Goal: Task Accomplishment & Management: Manage account settings

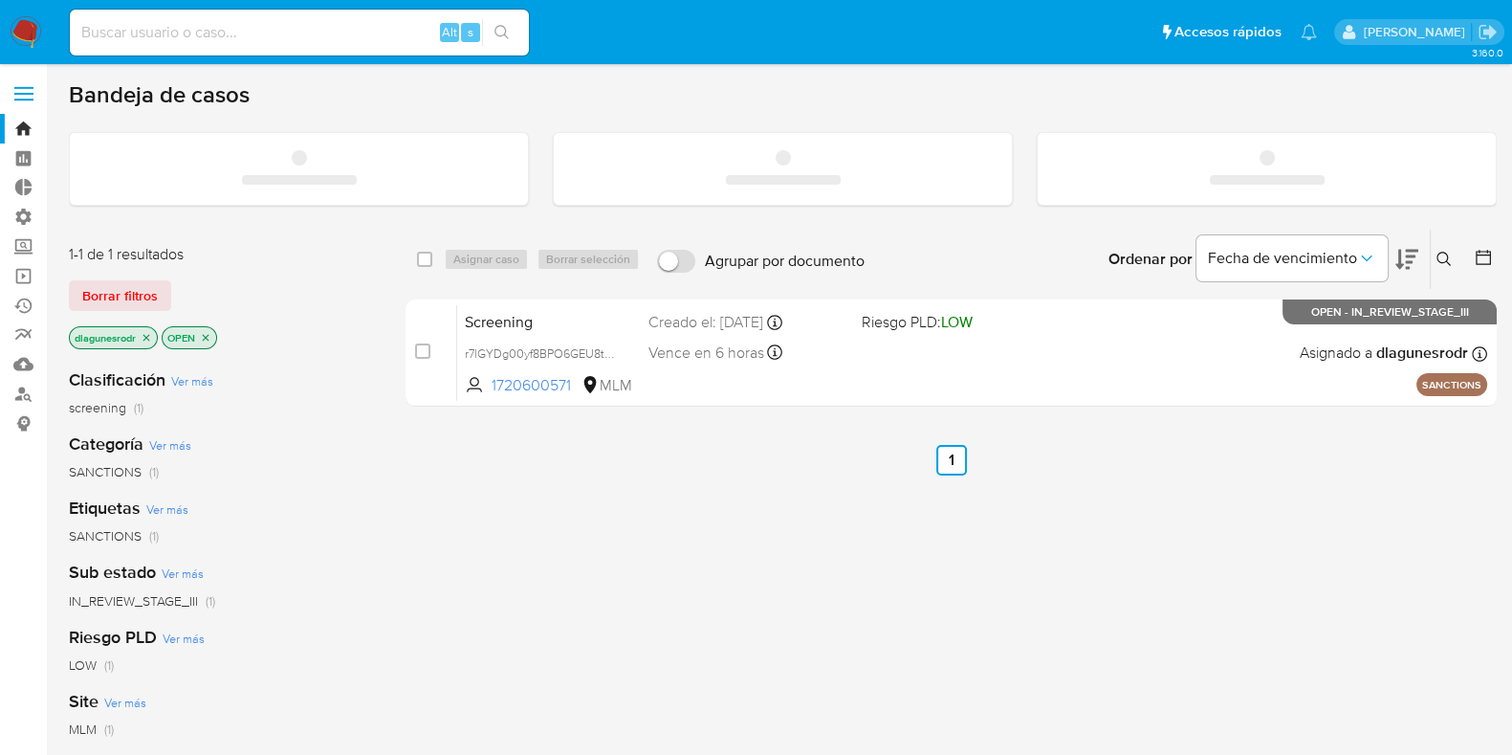
click at [107, 293] on span "Borrar filtros" at bounding box center [120, 295] width 76 height 27
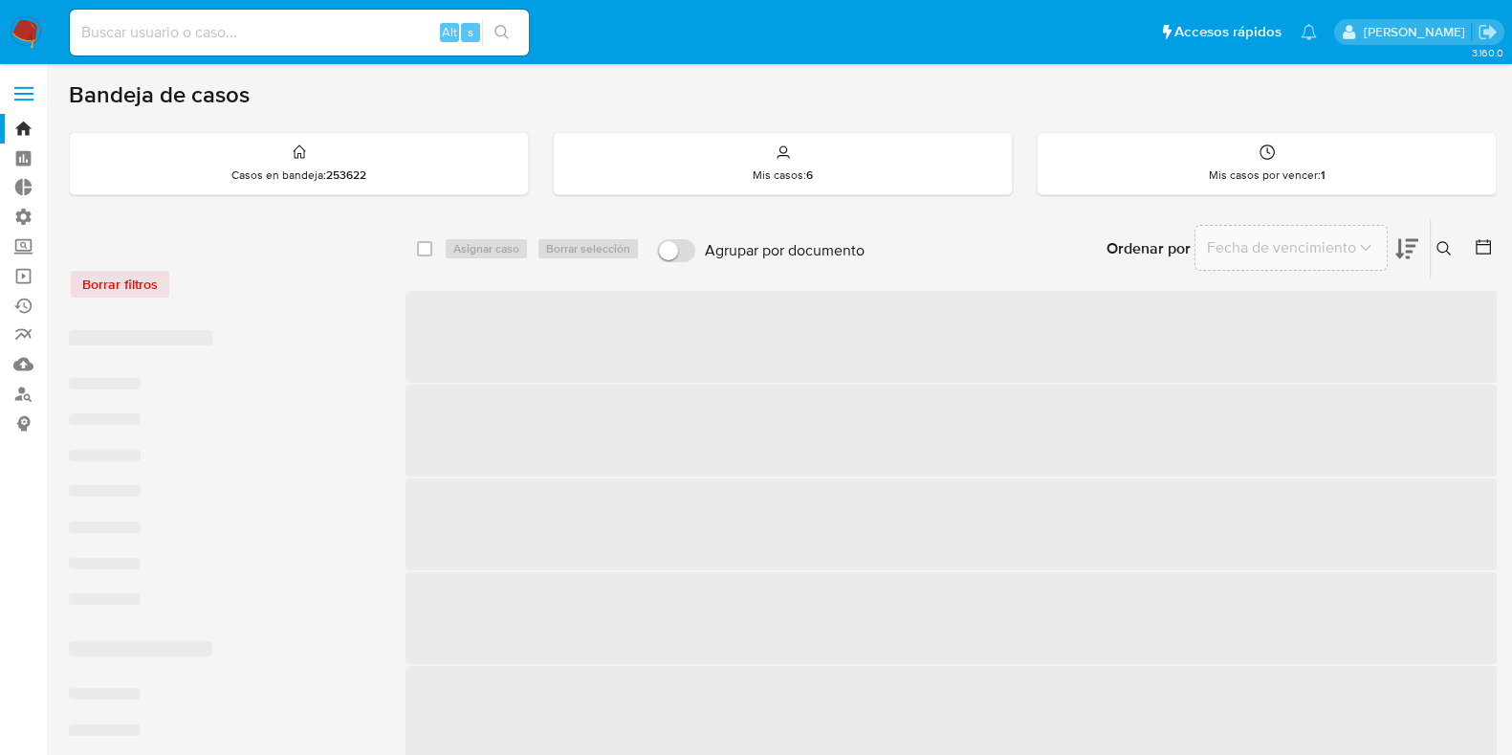
click at [32, 95] on label at bounding box center [24, 94] width 48 height 40
click at [0, 0] on input "checkbox" at bounding box center [0, 0] width 0 height 0
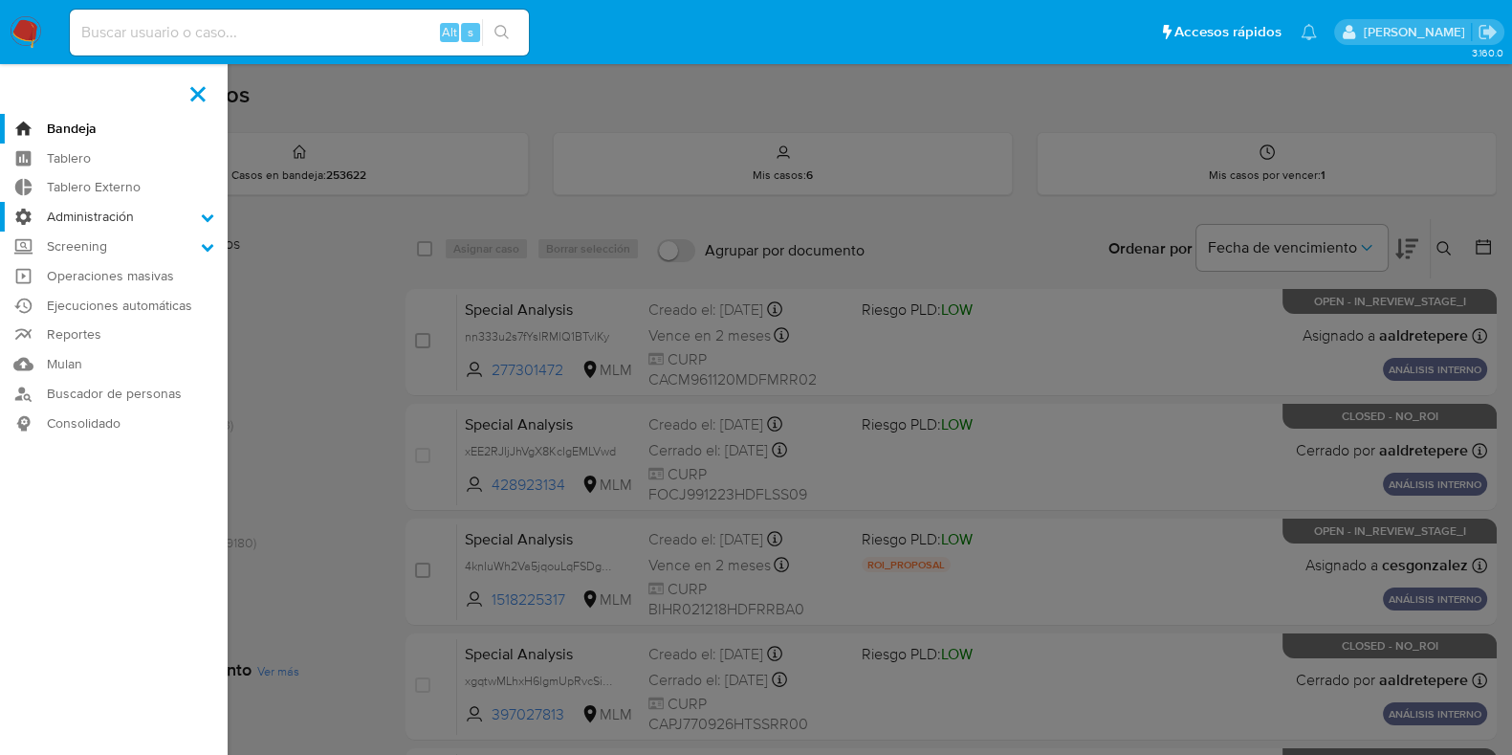
click at [137, 208] on label "Administración" at bounding box center [114, 217] width 228 height 30
click at [0, 0] on input "Administración" at bounding box center [0, 0] width 0 height 0
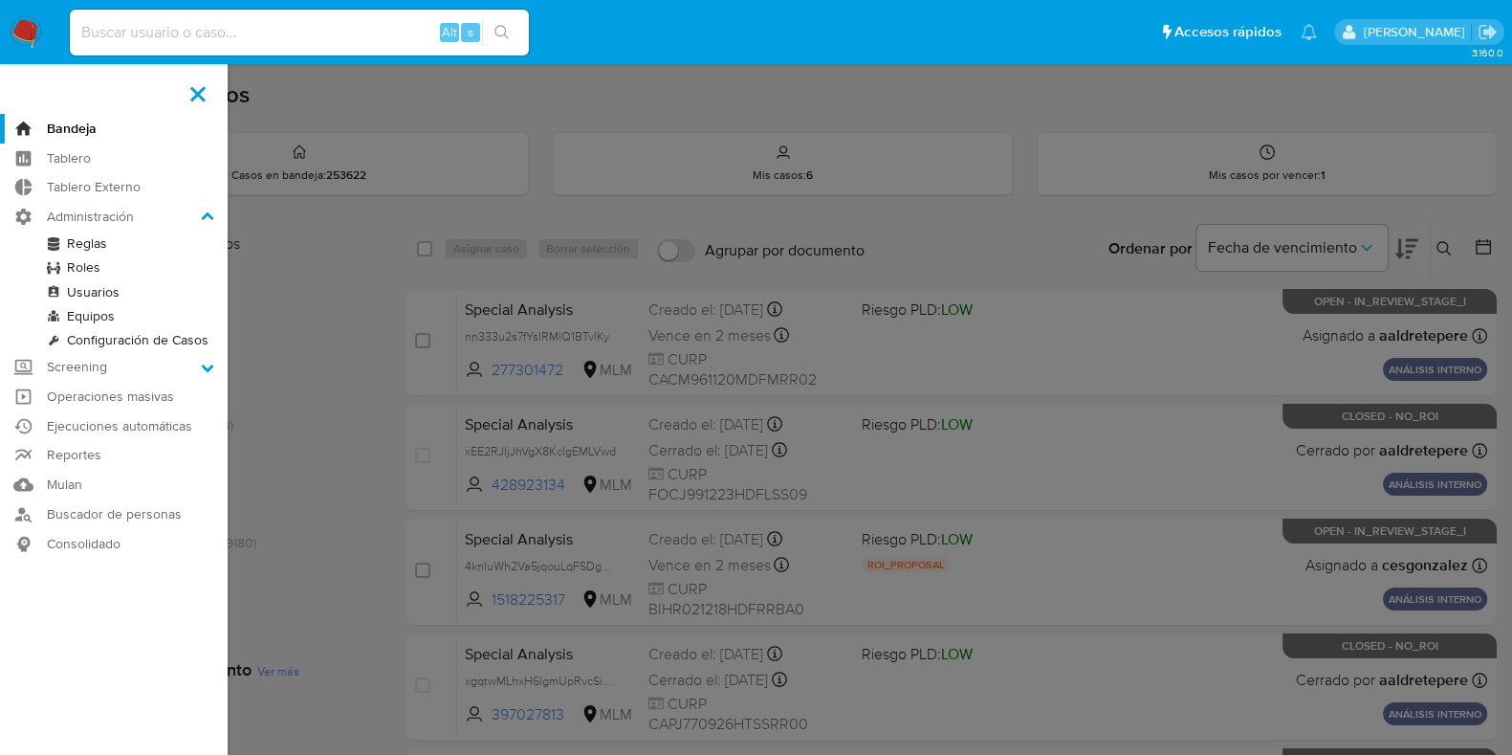
click at [97, 290] on link "Usuarios" at bounding box center [114, 292] width 228 height 24
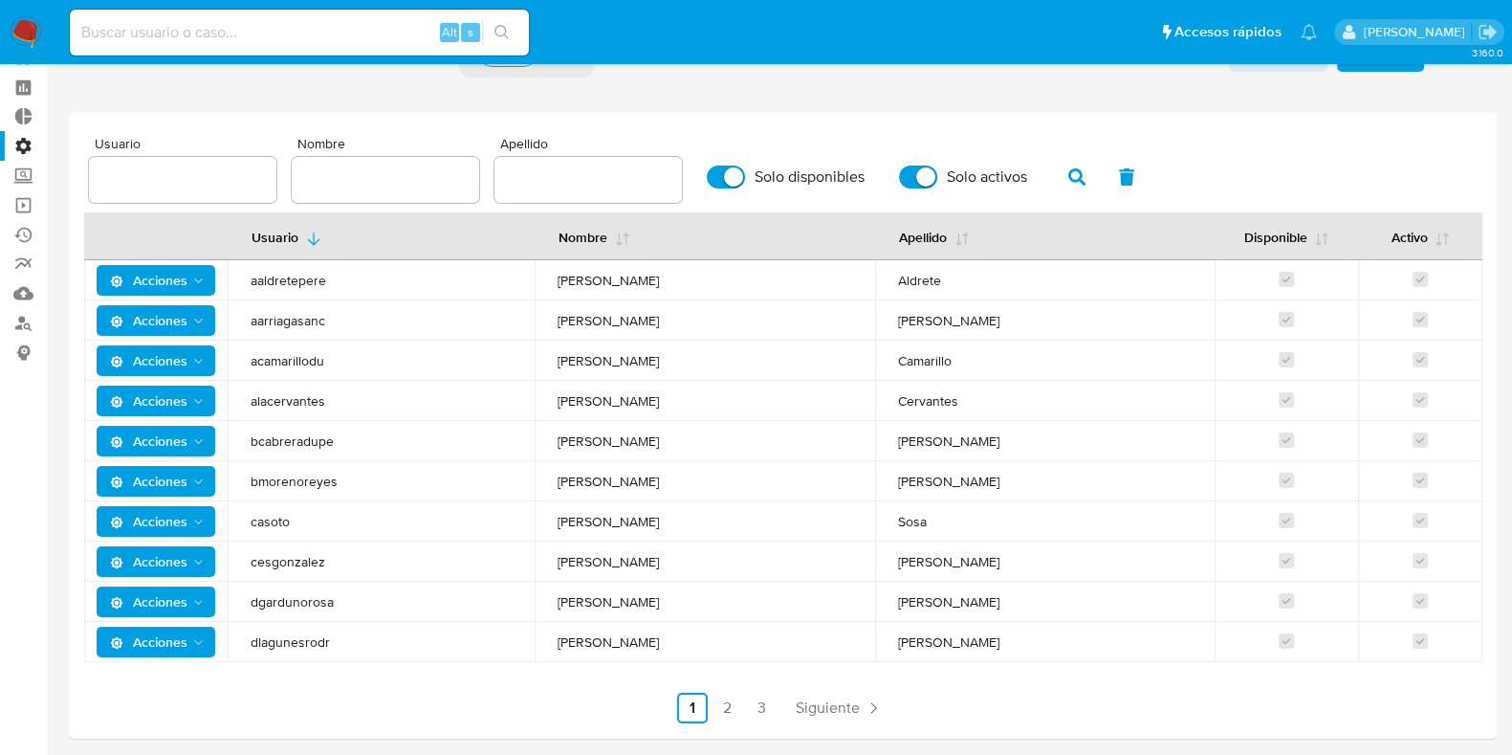
scroll to position [119, 0]
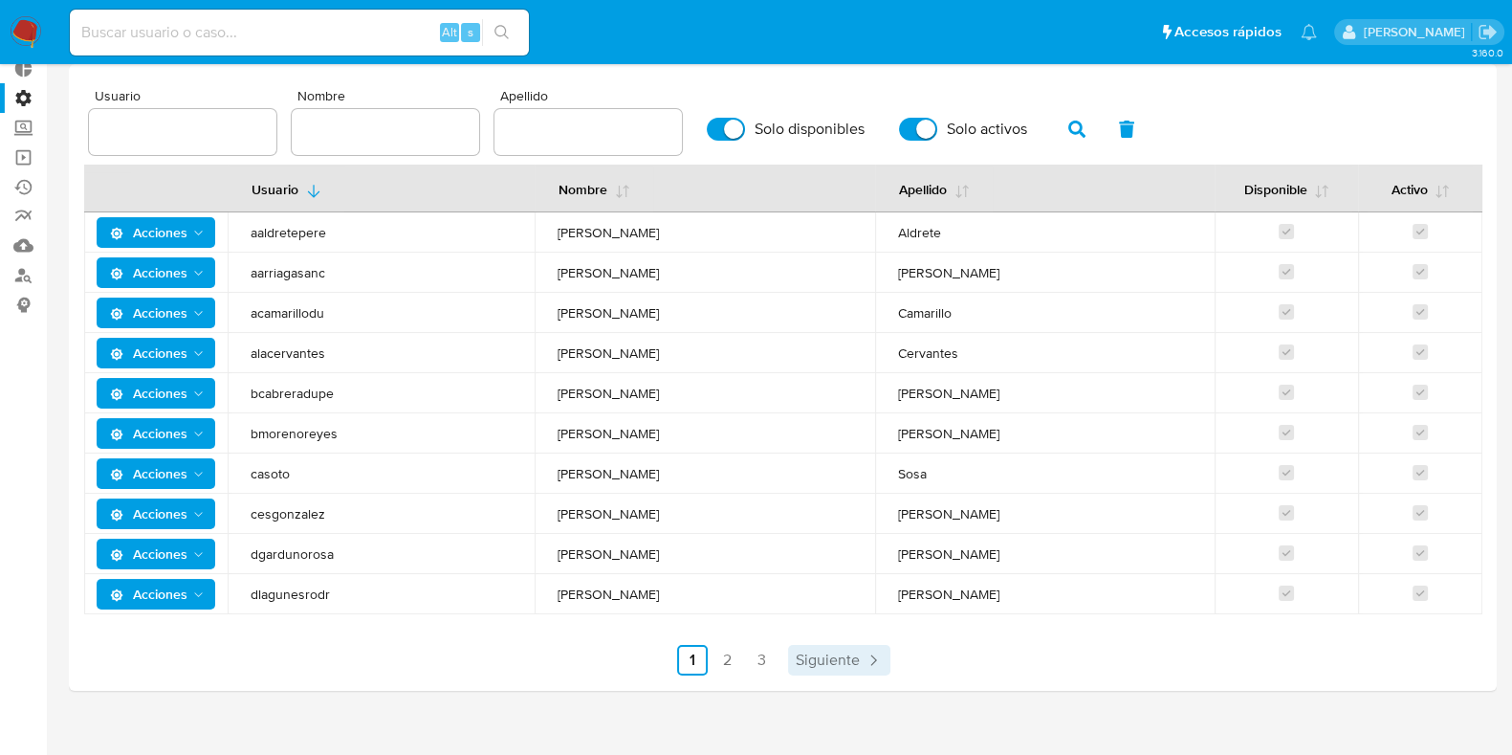
click at [837, 667] on span "Siguiente" at bounding box center [828, 659] width 64 height 15
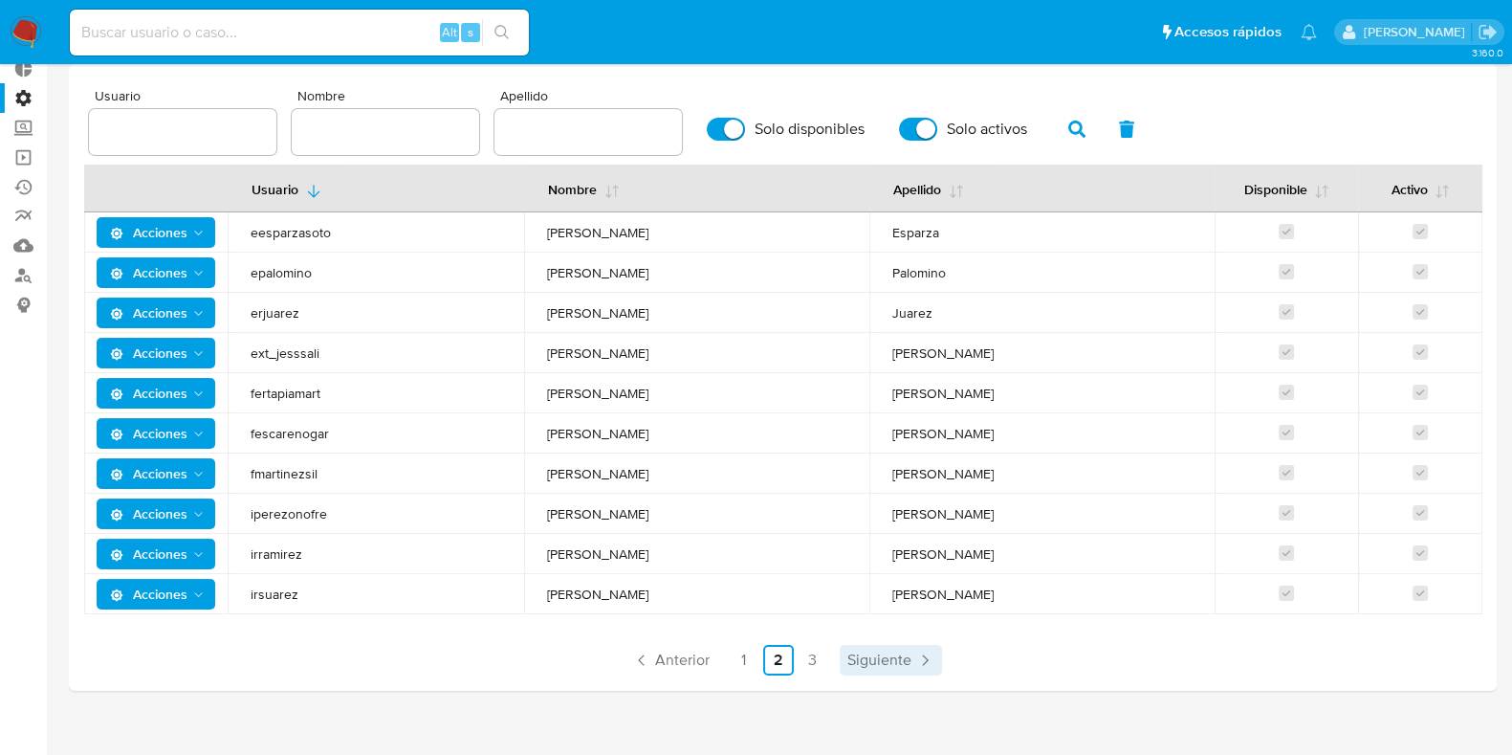
click at [887, 656] on span "Siguiente" at bounding box center [879, 659] width 64 height 15
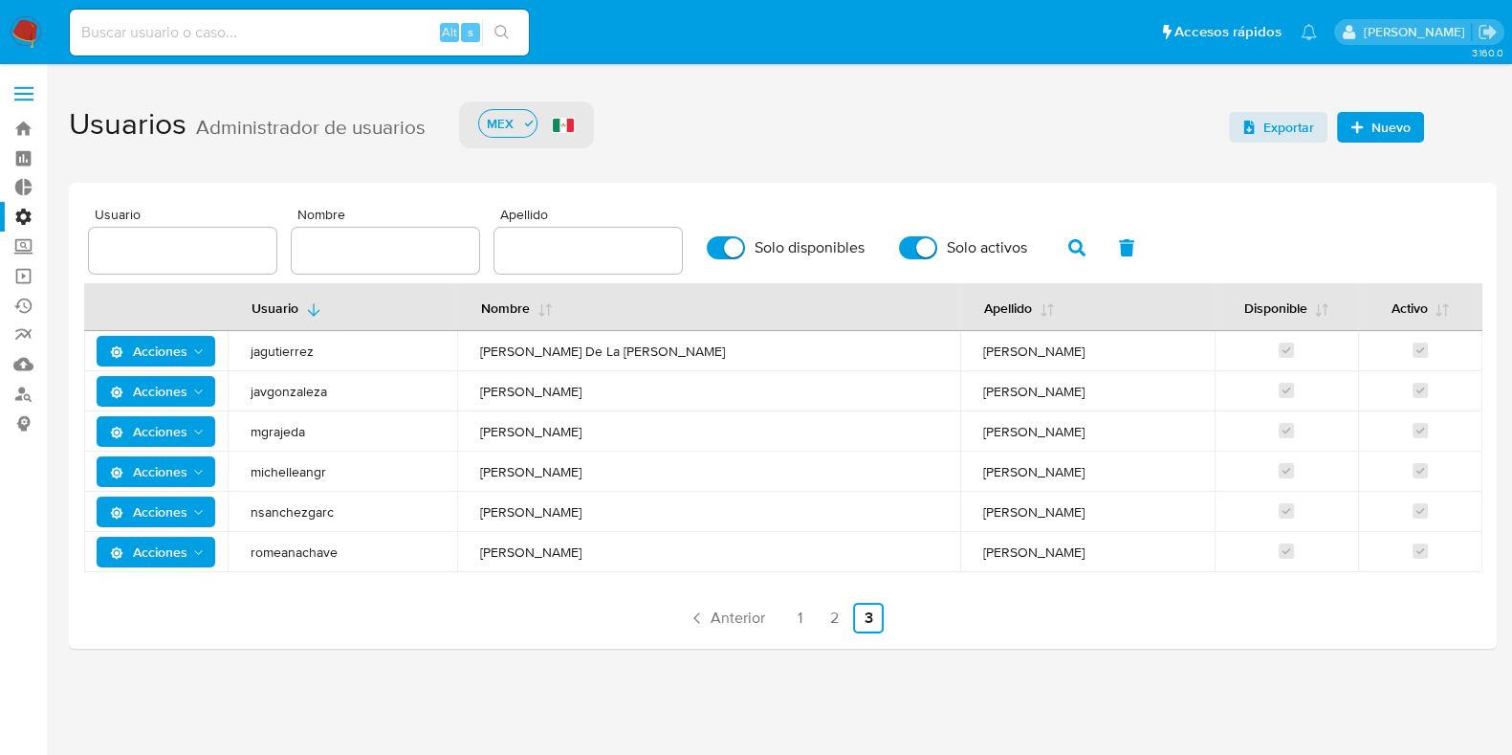
scroll to position [0, 0]
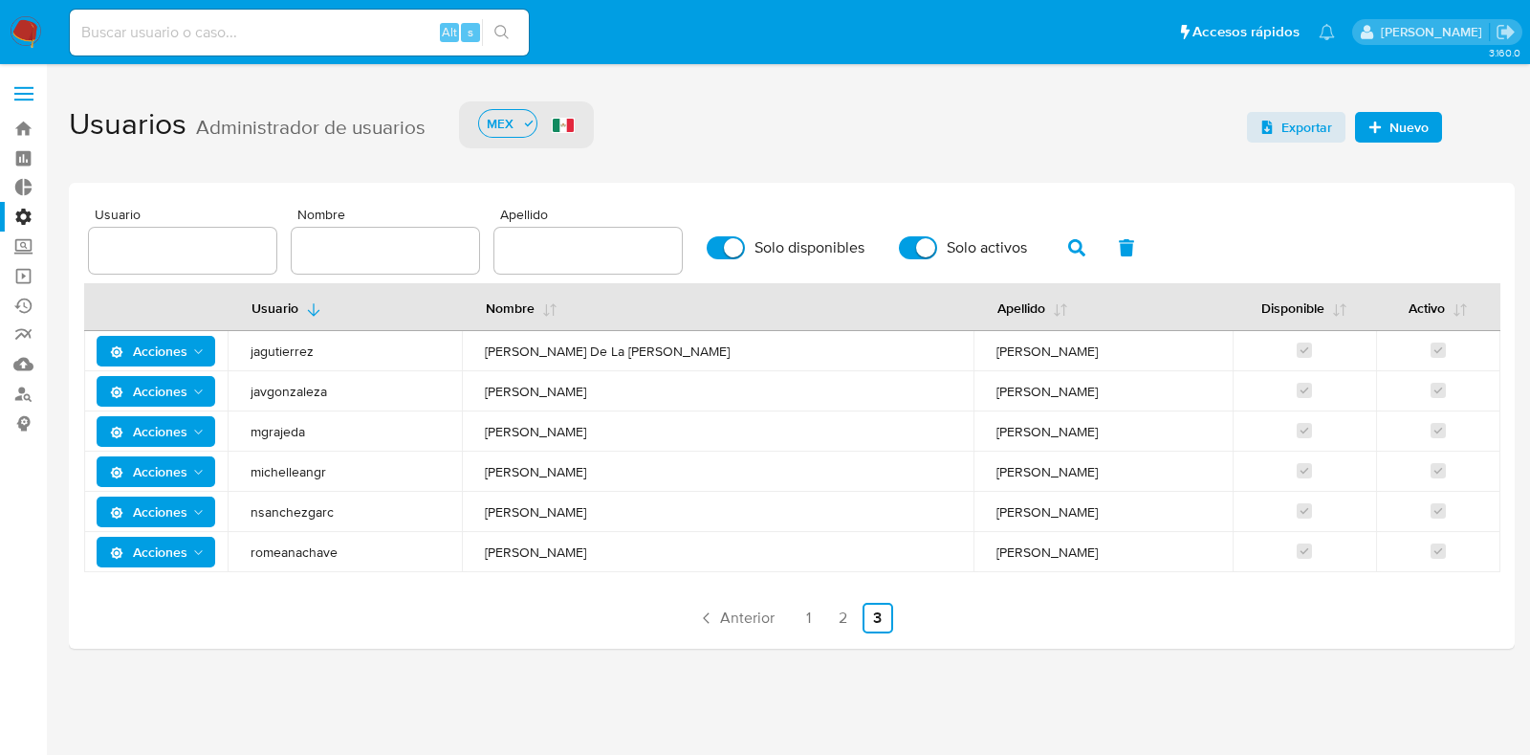
click at [711, 251] on input "Solo disponibles" at bounding box center [726, 247] width 38 height 23
checkbox input "false"
click at [812, 615] on link "1" at bounding box center [809, 617] width 31 height 31
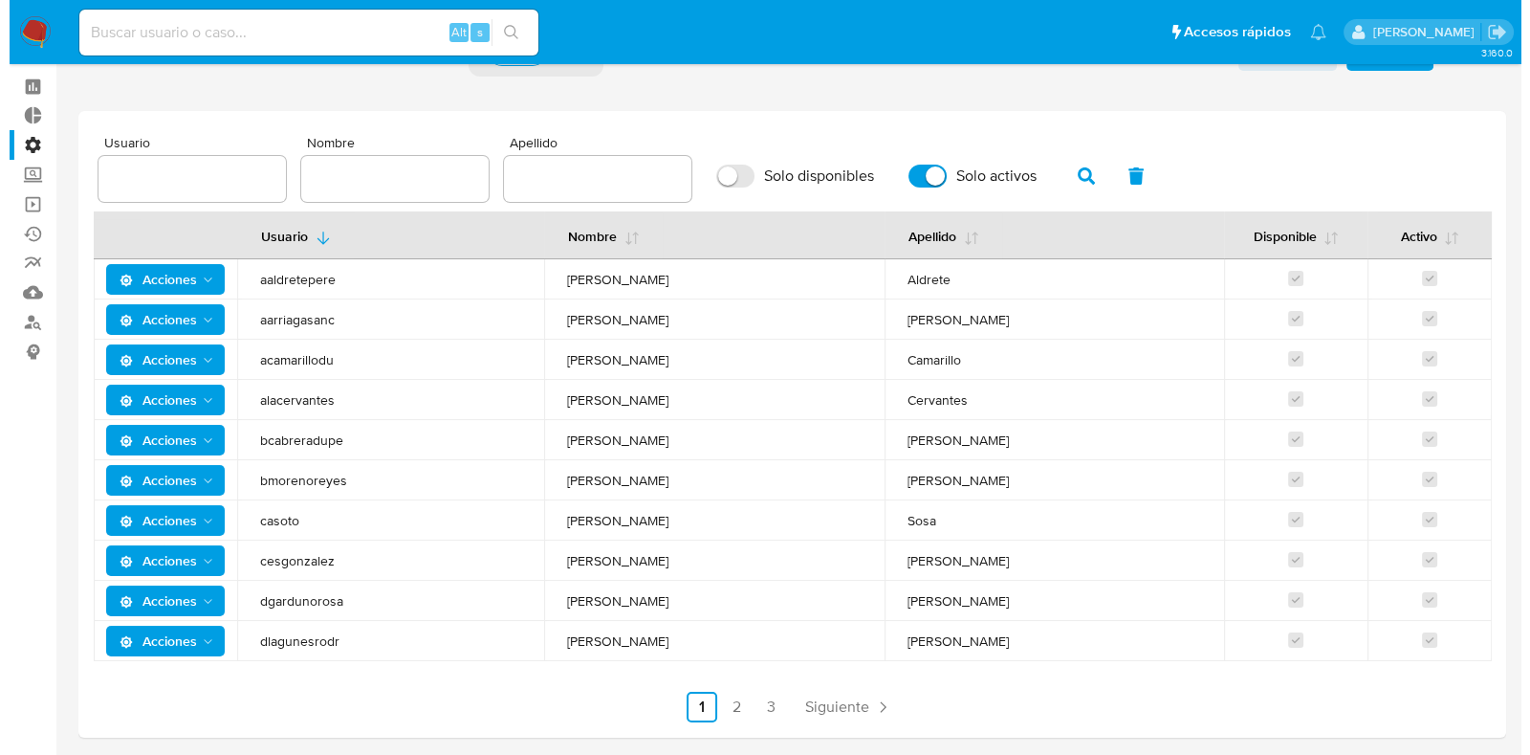
scroll to position [119, 0]
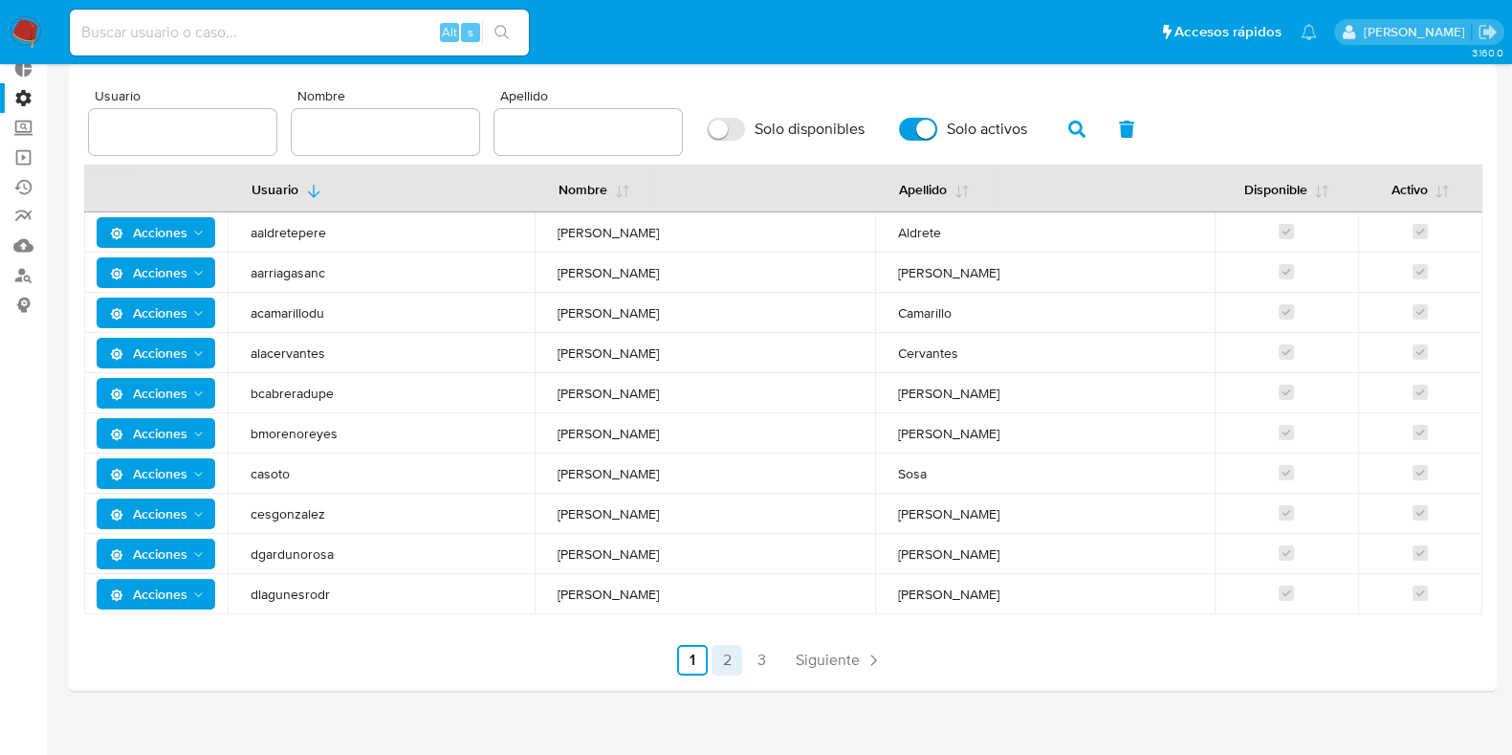
click at [731, 662] on link "2" at bounding box center [727, 660] width 31 height 31
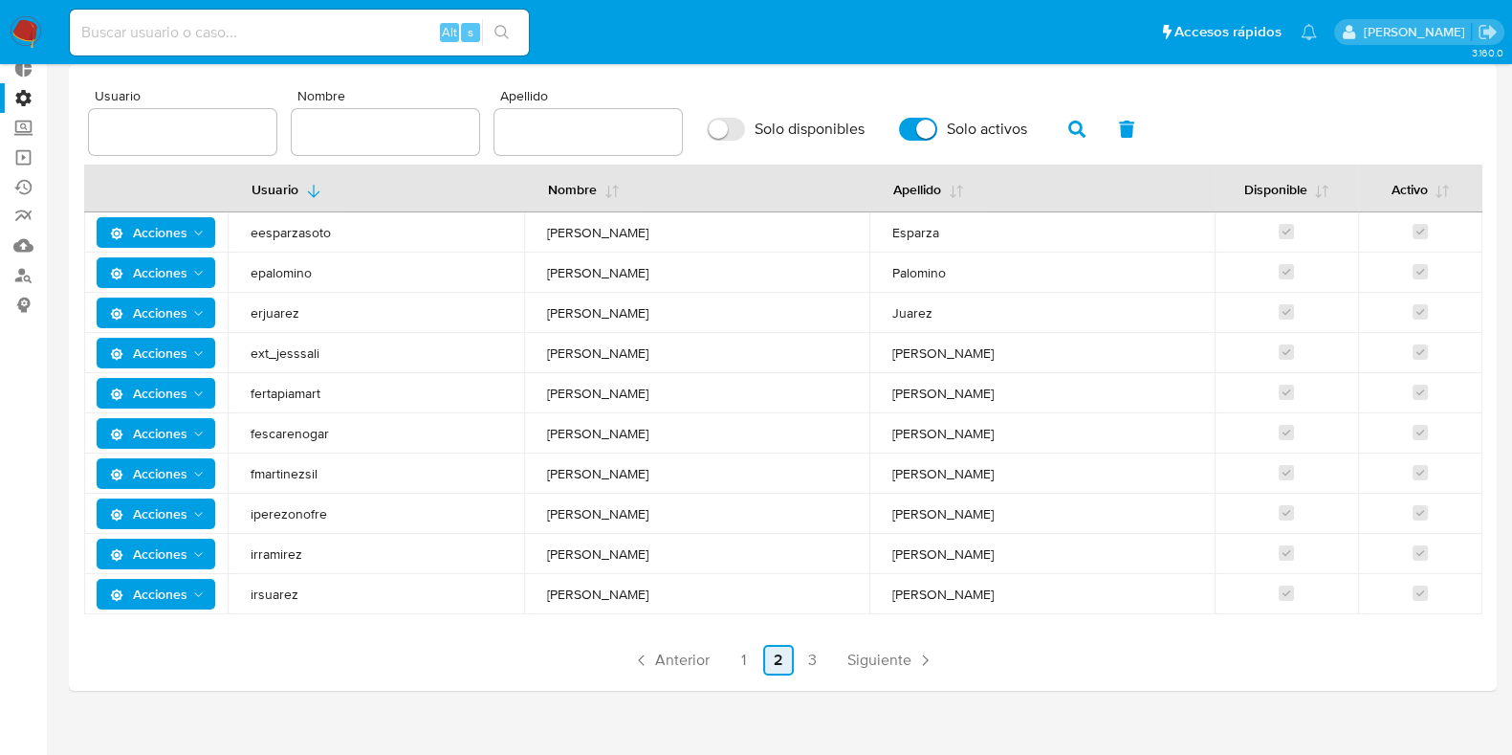
click at [772, 660] on link "2" at bounding box center [778, 660] width 31 height 31
click at [913, 125] on input "Solo activos" at bounding box center [918, 129] width 38 height 23
click at [1068, 134] on icon "button" at bounding box center [1076, 128] width 17 height 17
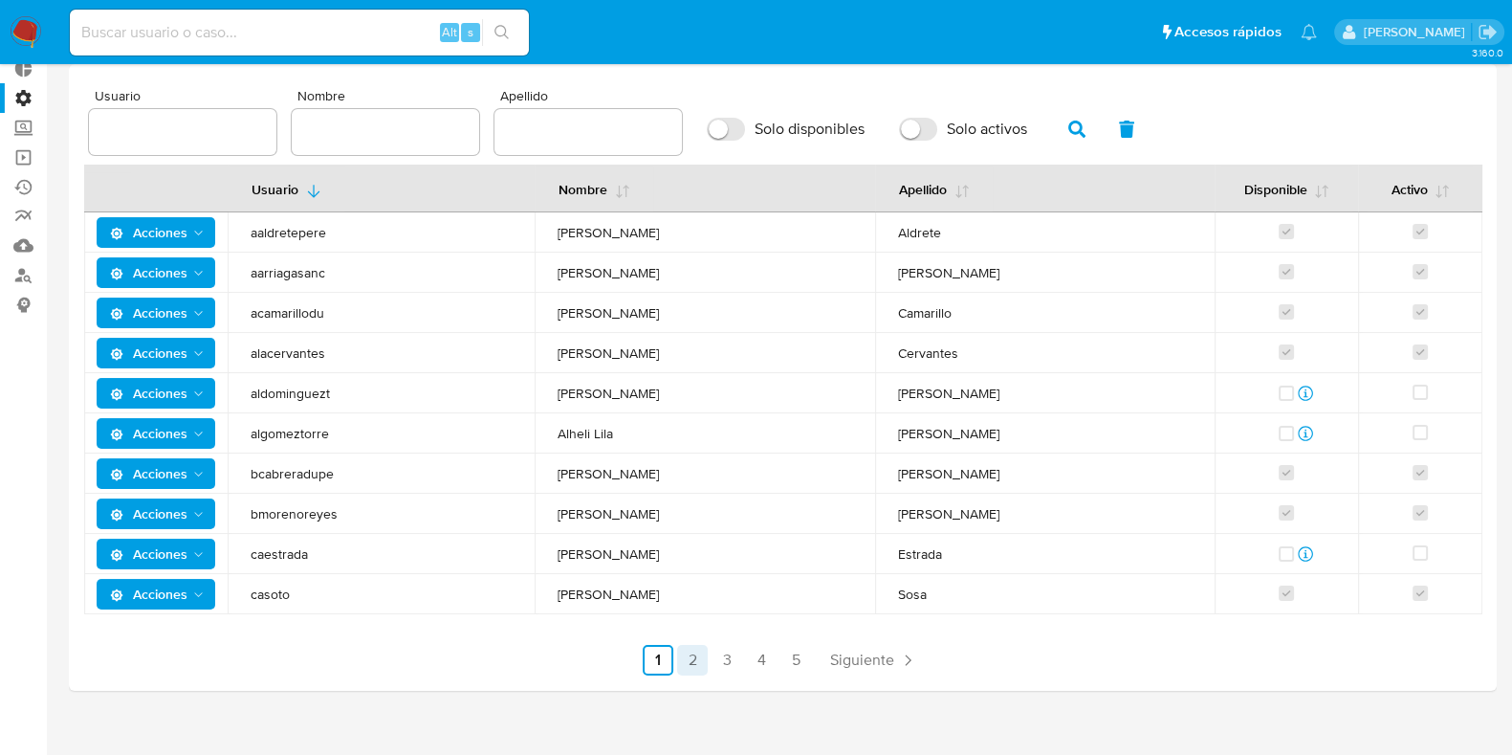
click at [695, 664] on link "2" at bounding box center [692, 660] width 31 height 31
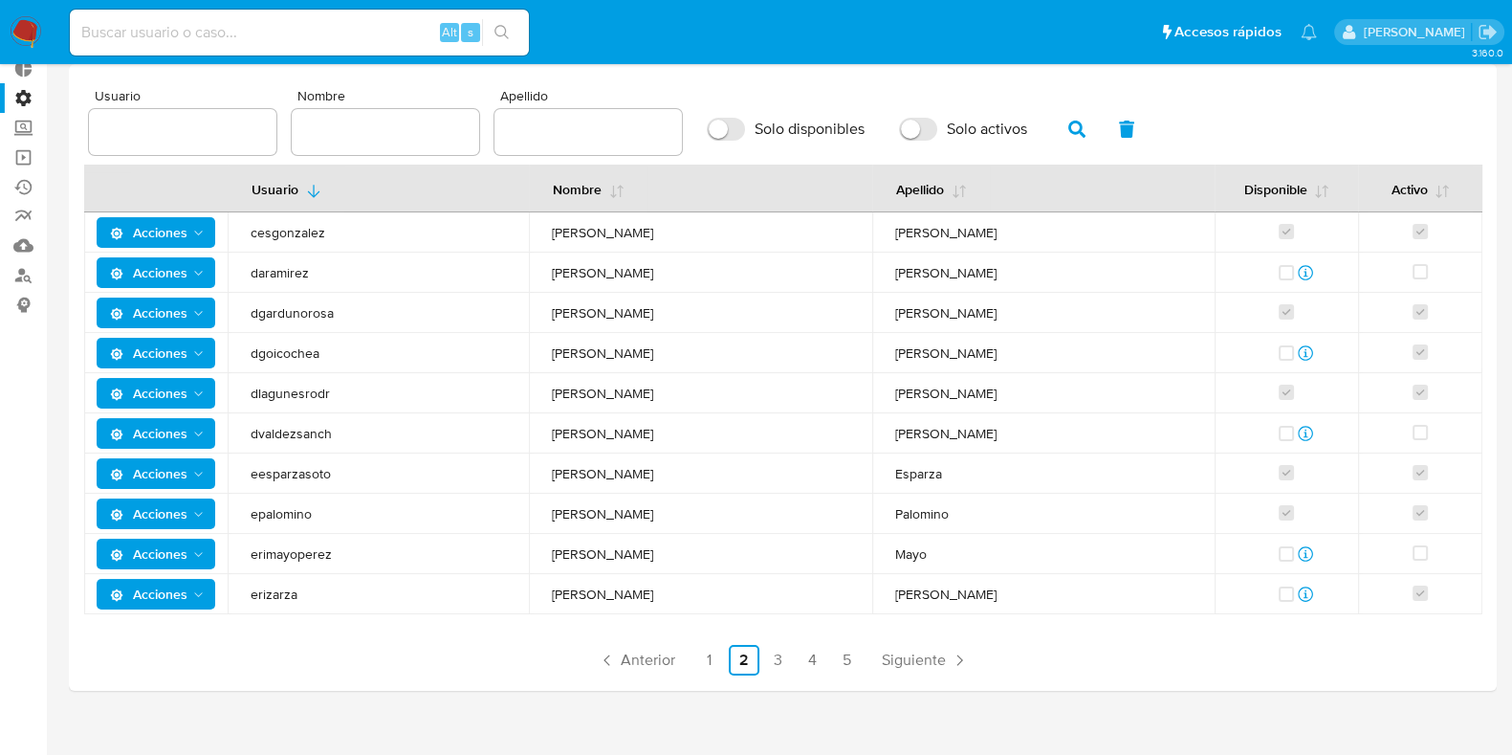
click at [906, 132] on input "Solo activos" at bounding box center [918, 129] width 38 height 23
checkbox input "true"
click at [1071, 138] on icon "button" at bounding box center [1076, 128] width 17 height 17
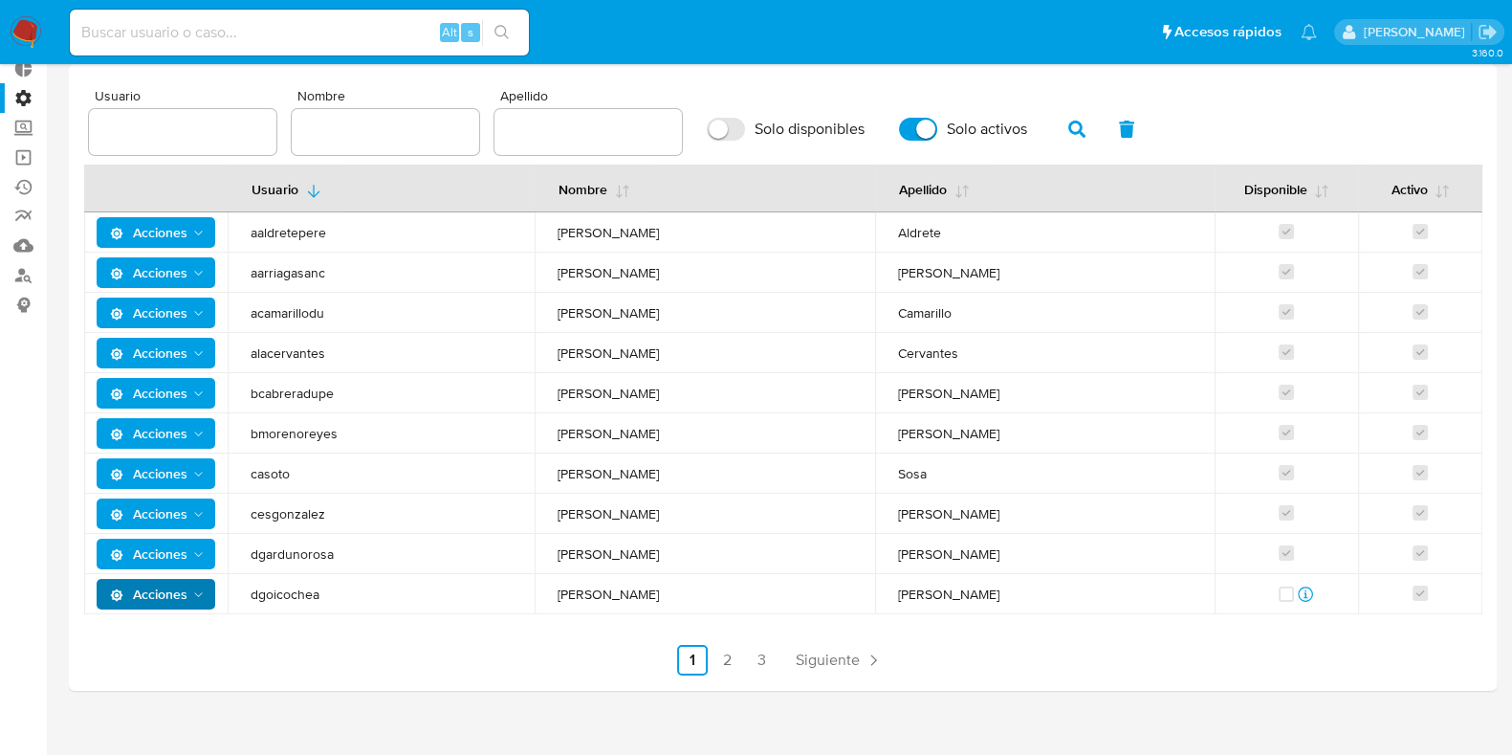
click at [197, 585] on span "Acciones" at bounding box center [158, 593] width 97 height 27
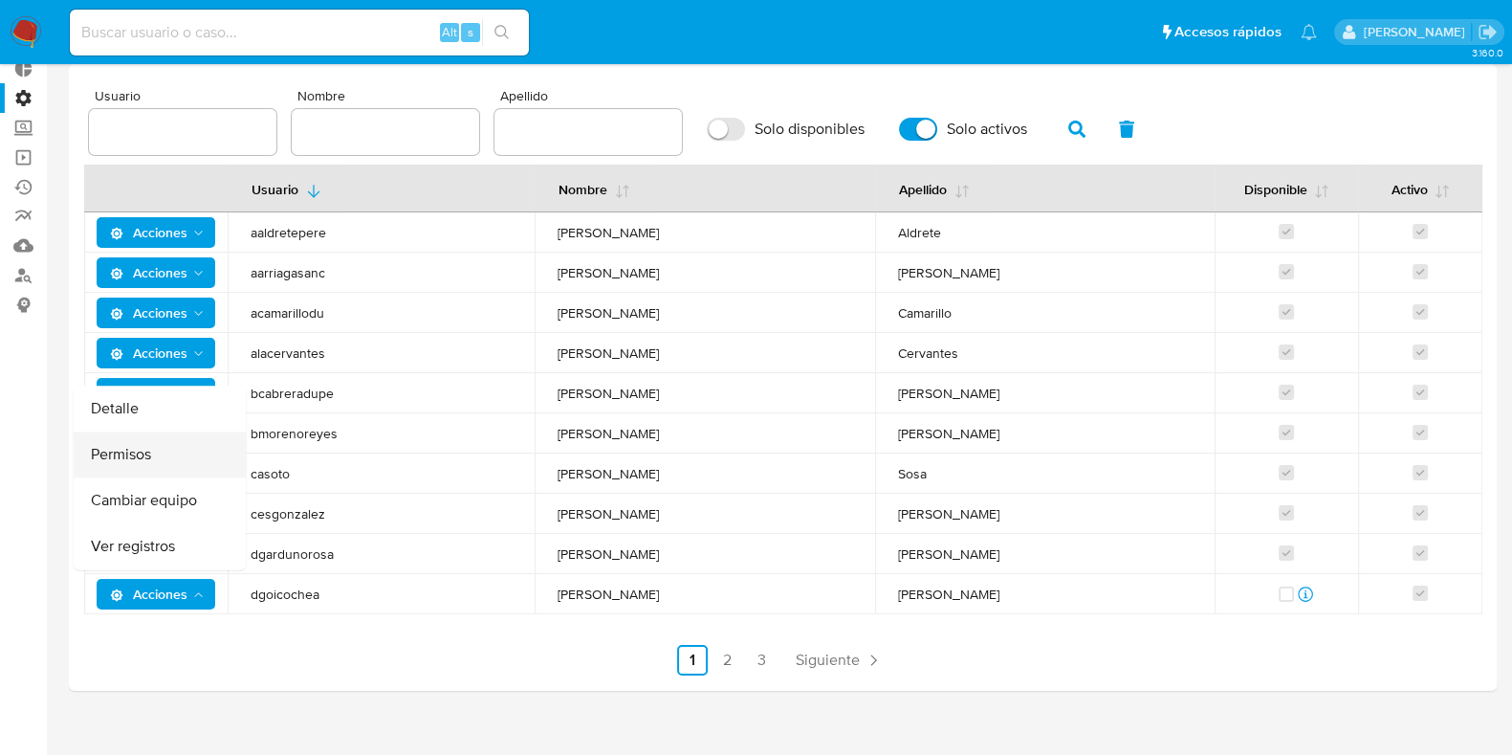
click at [147, 461] on button "Permisos" at bounding box center [160, 455] width 172 height 46
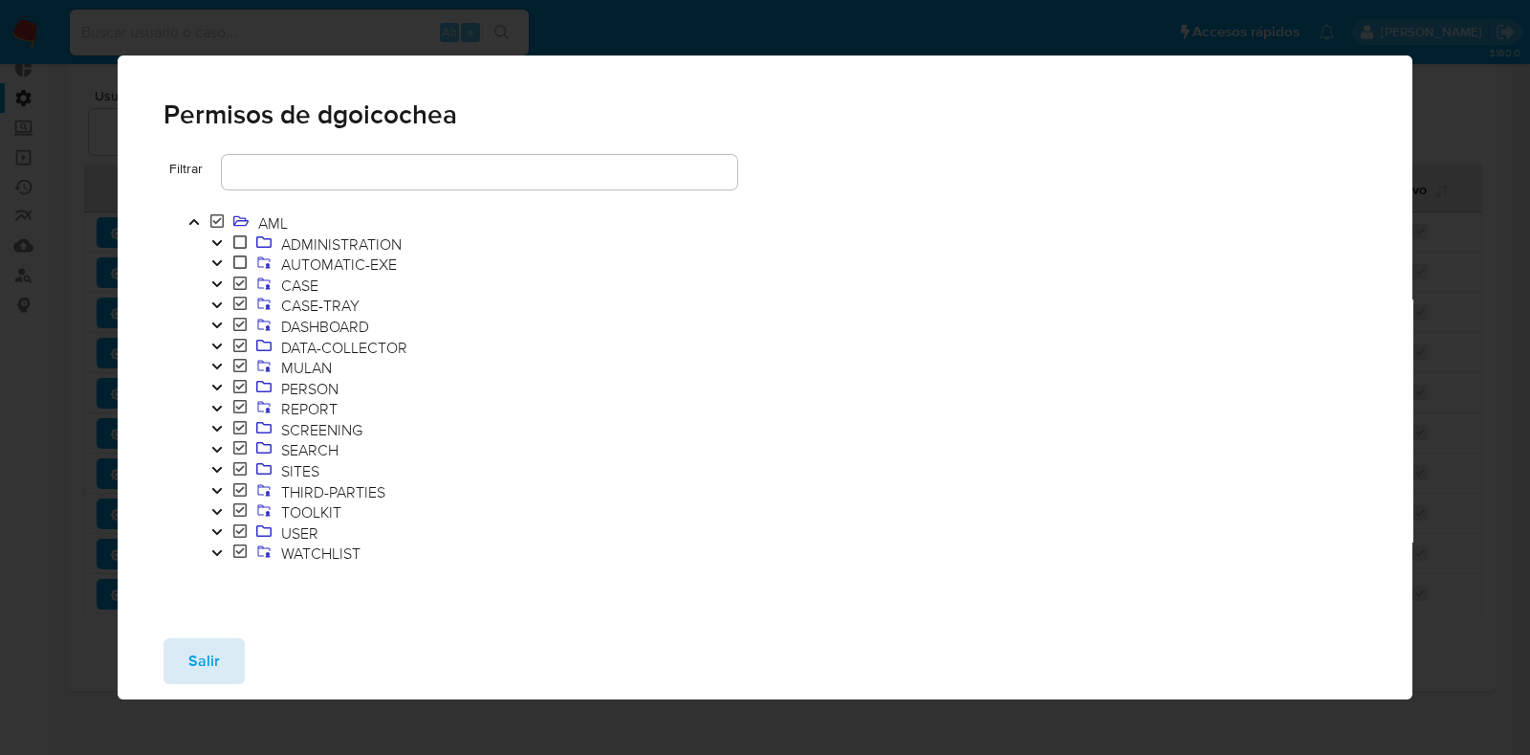
click at [204, 657] on span "Salir" at bounding box center [204, 661] width 32 height 42
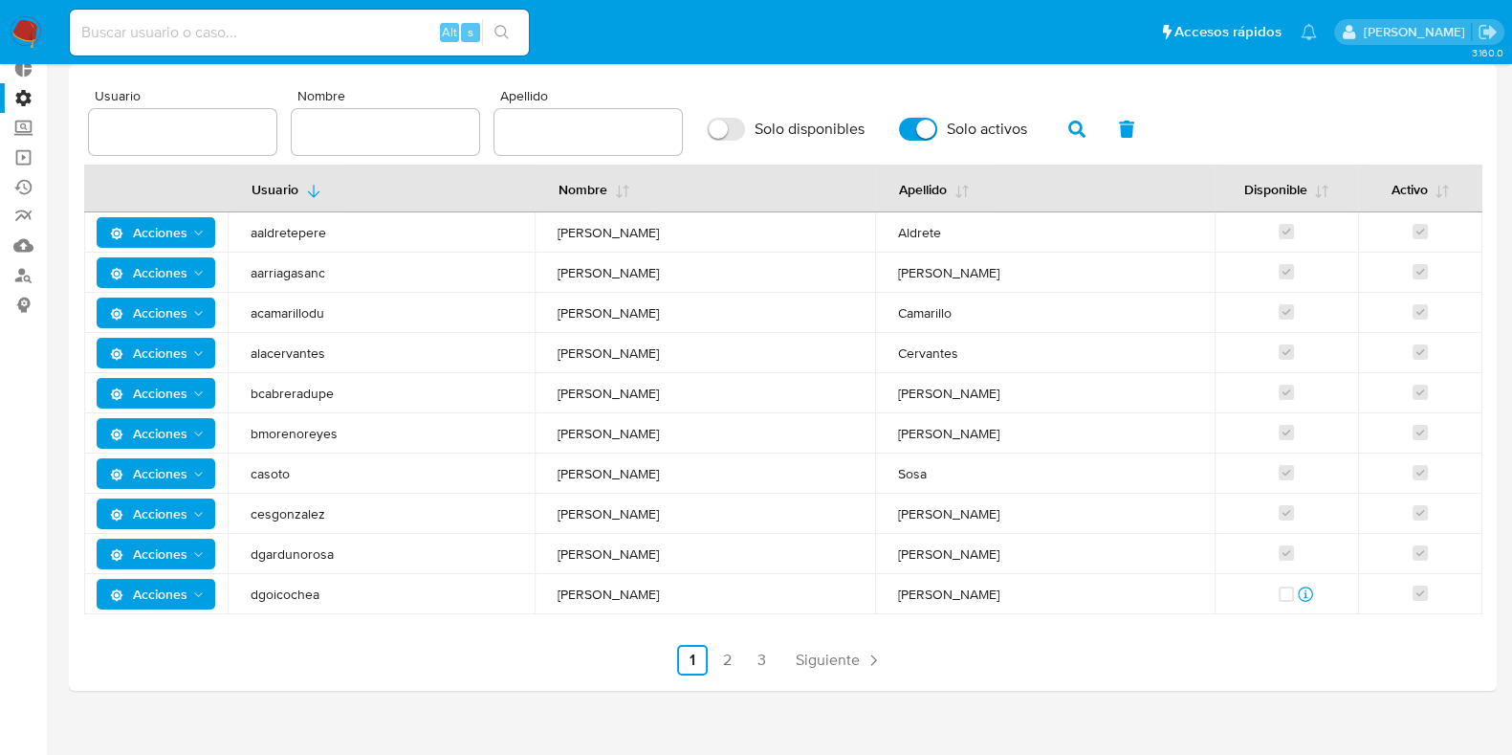
click at [201, 592] on icon "Acciones" at bounding box center [198, 594] width 15 height 15
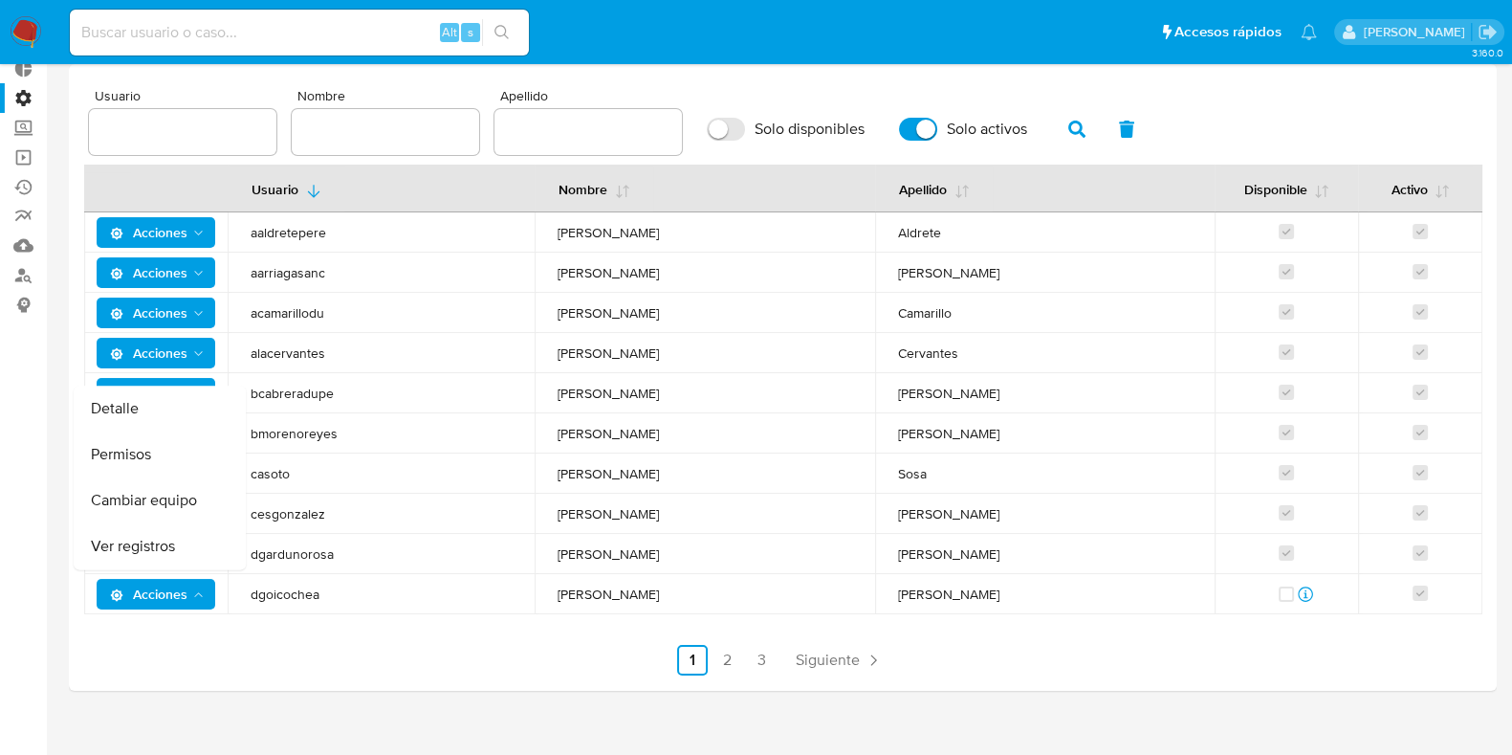
click at [143, 549] on button "Ver registros" at bounding box center [160, 547] width 172 height 46
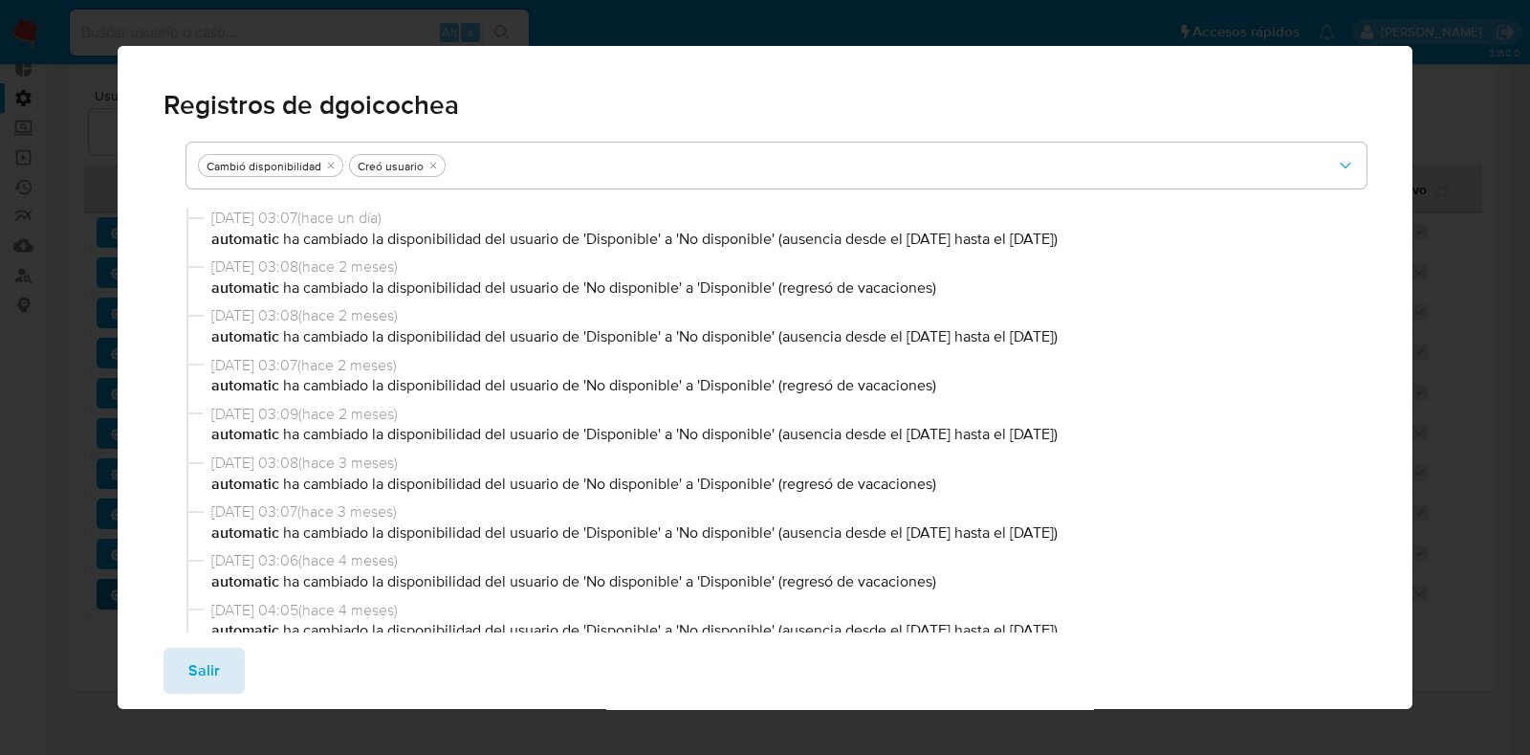
click at [195, 668] on span "Salir" at bounding box center [204, 670] width 32 height 42
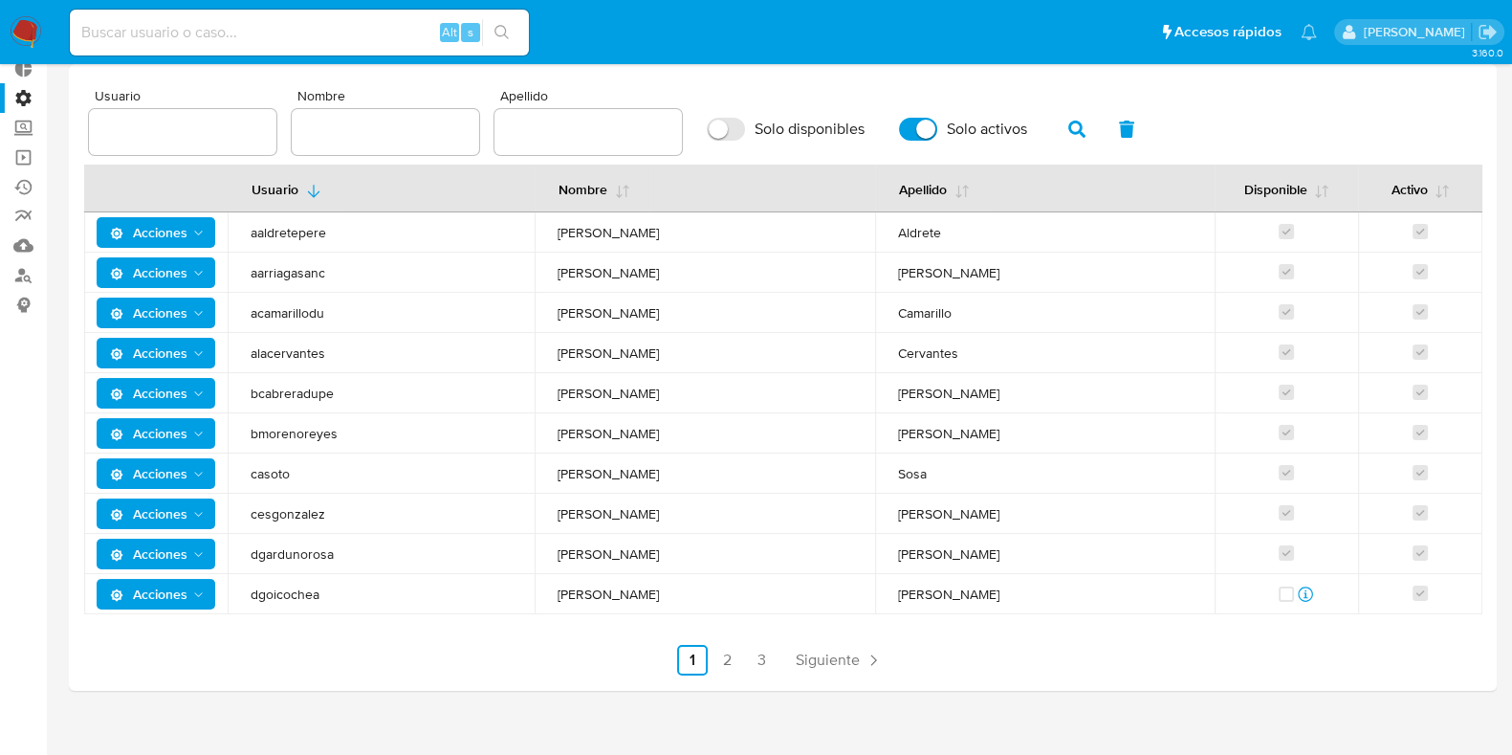
click at [194, 595] on icon "Acciones" at bounding box center [198, 594] width 15 height 15
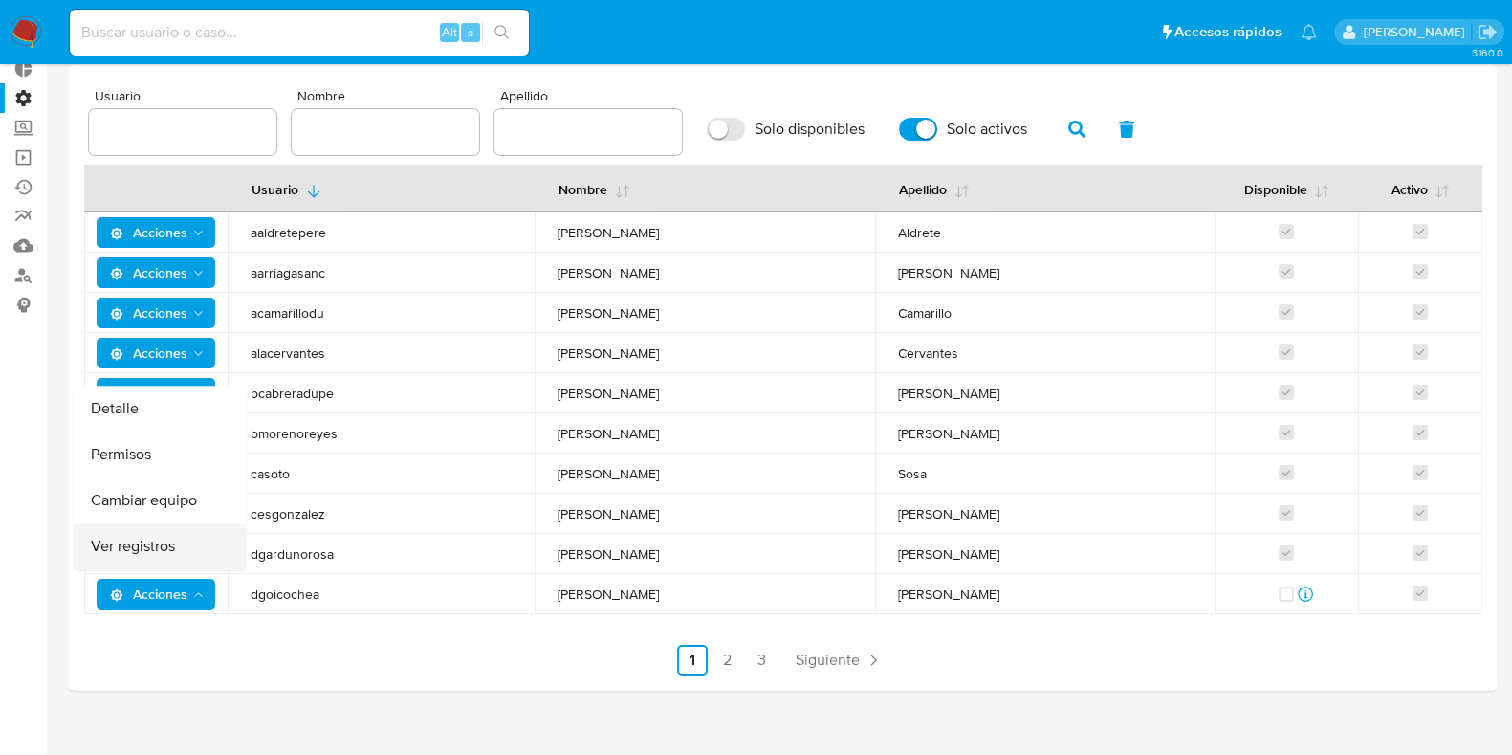
click at [137, 545] on button "Ver registros" at bounding box center [160, 547] width 172 height 46
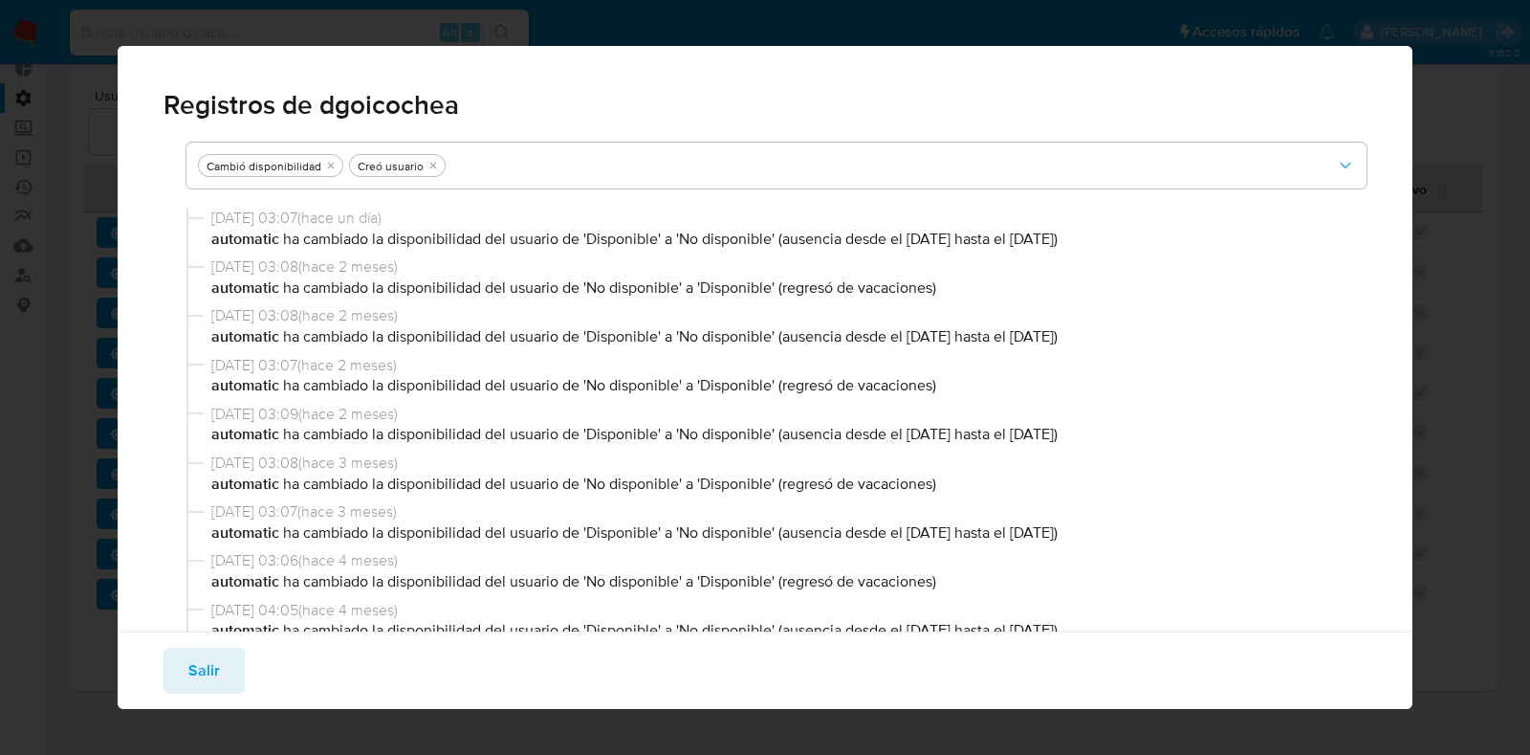
drag, startPoint x: 237, startPoint y: 434, endPoint x: 1181, endPoint y: 433, distance: 943.9
click at [1181, 433] on p "automatic ha cambiado la disponibilidad del usuario de 'Disponible' a 'No dispo…" at bounding box center [785, 434] width 1148 height 21
drag, startPoint x: 218, startPoint y: 239, endPoint x: 1170, endPoint y: 231, distance: 951.6
click at [1170, 231] on p "automatic ha cambiado la disponibilidad del usuario de 'Disponible' a 'No dispo…" at bounding box center [785, 239] width 1148 height 21
click at [215, 672] on span "Salir" at bounding box center [204, 670] width 32 height 42
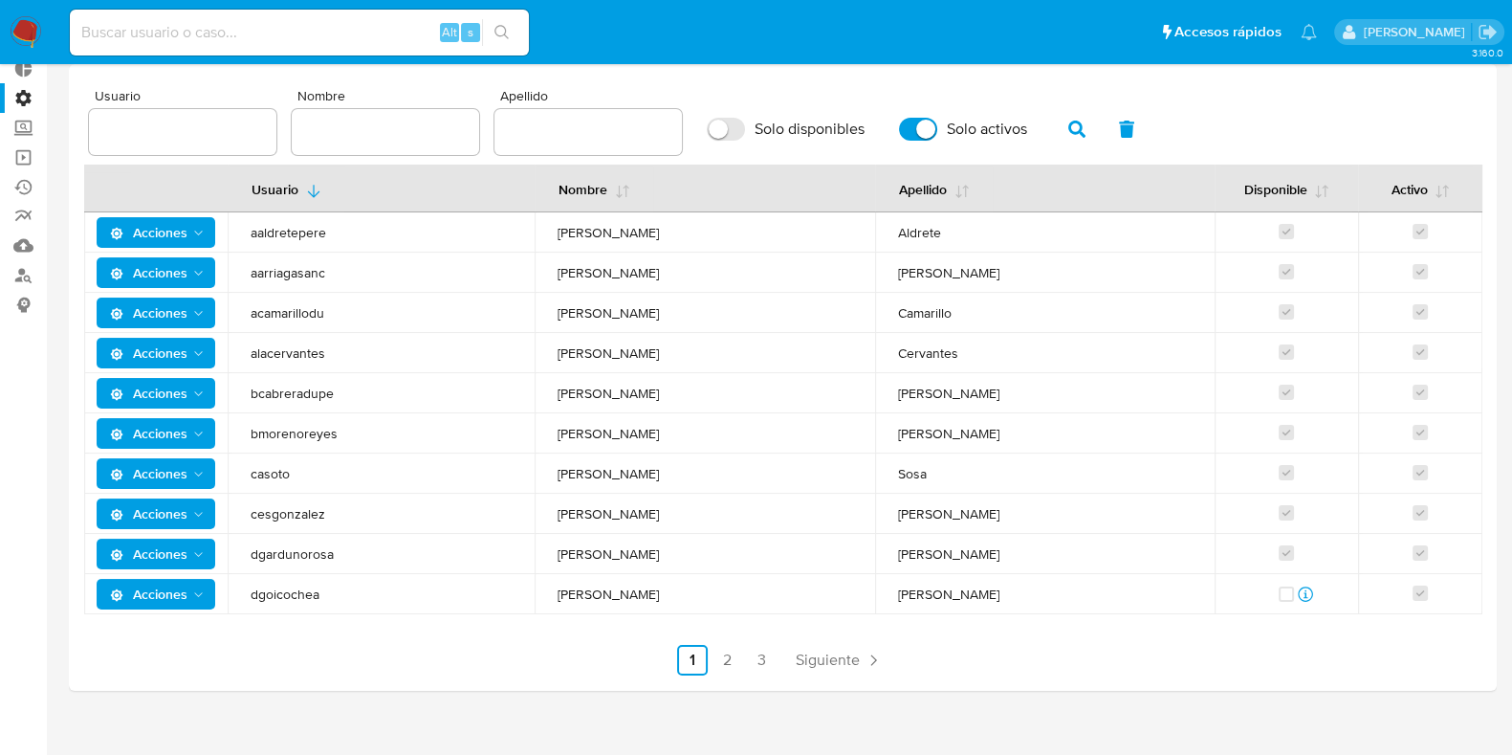
click at [180, 595] on span "Acciones" at bounding box center [148, 594] width 77 height 31
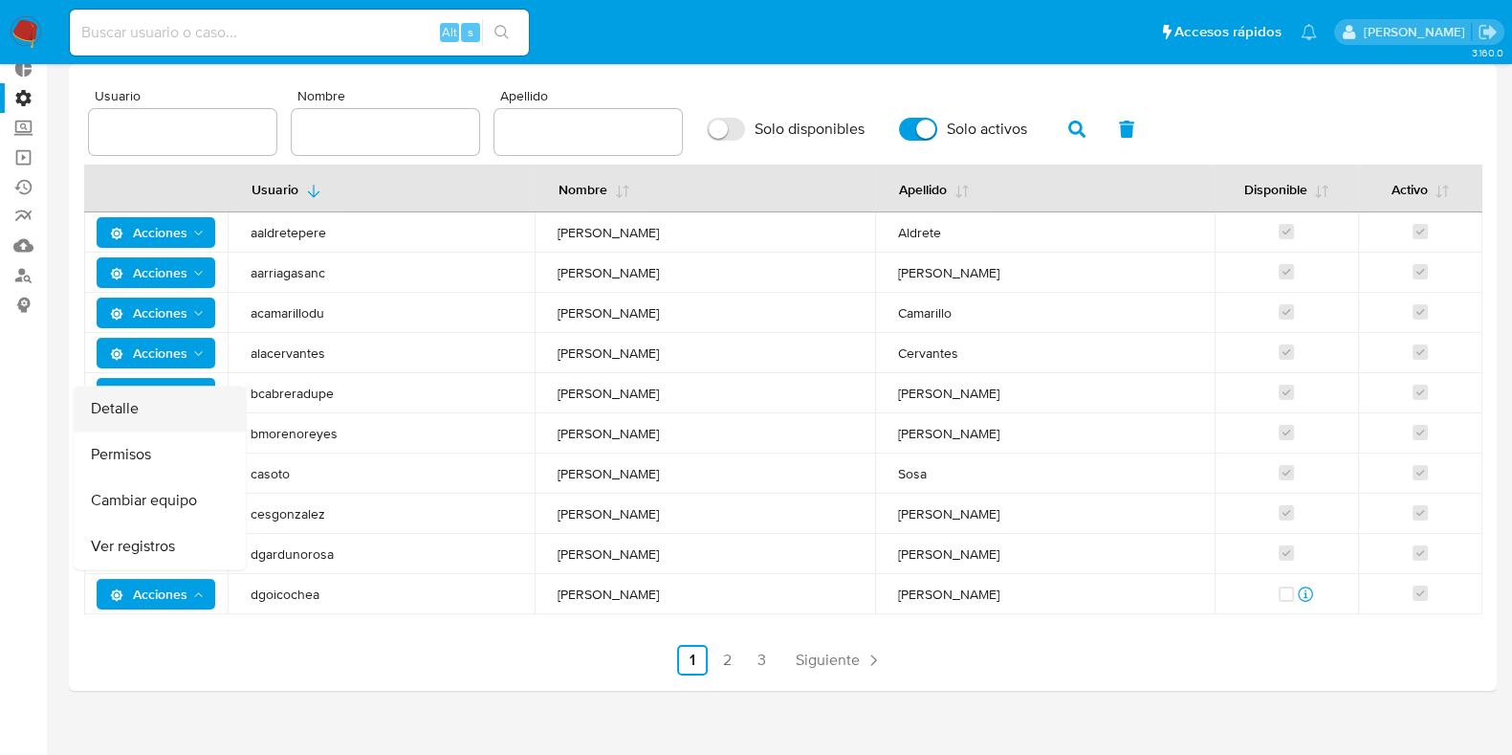
click at [129, 413] on button "Detalle" at bounding box center [160, 409] width 172 height 46
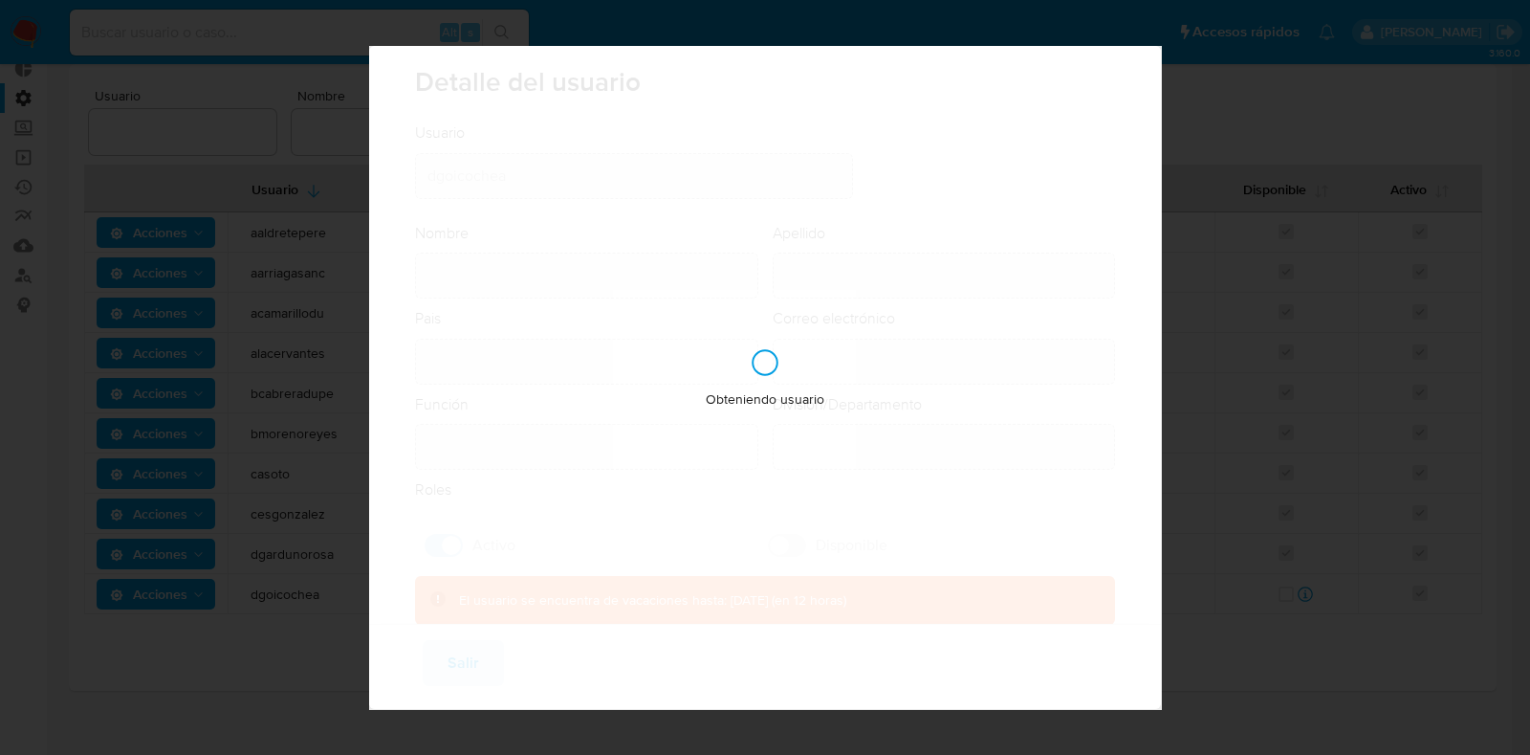
type input "[PERSON_NAME]"
type input "[GEOGRAPHIC_DATA]"
type input "[PERSON_NAME][EMAIL_ADDRESS][PERSON_NAME][DOMAIN_NAME]"
type input "Analista (80001644)"
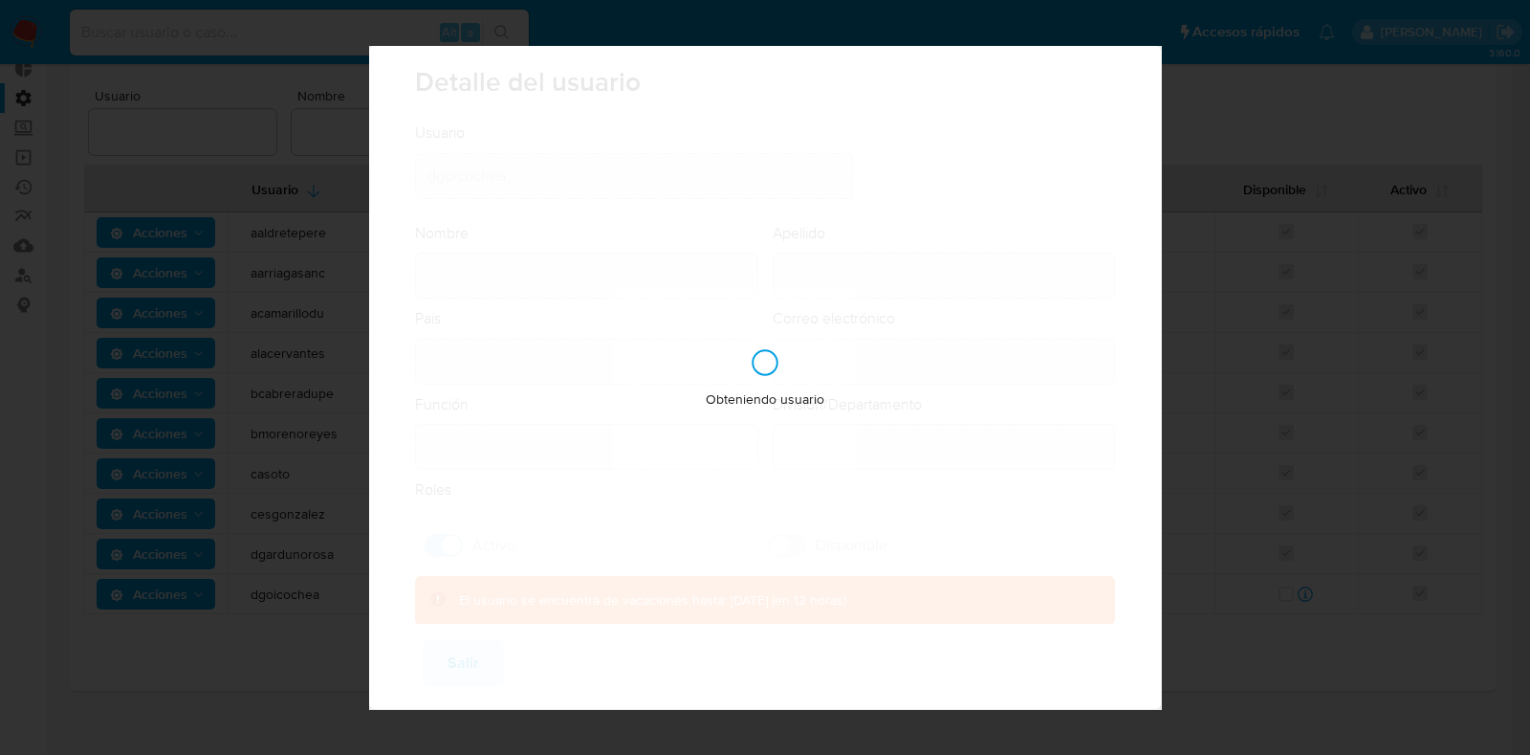
type input "Risk & Compliance AML Countries"
checkbox input "true"
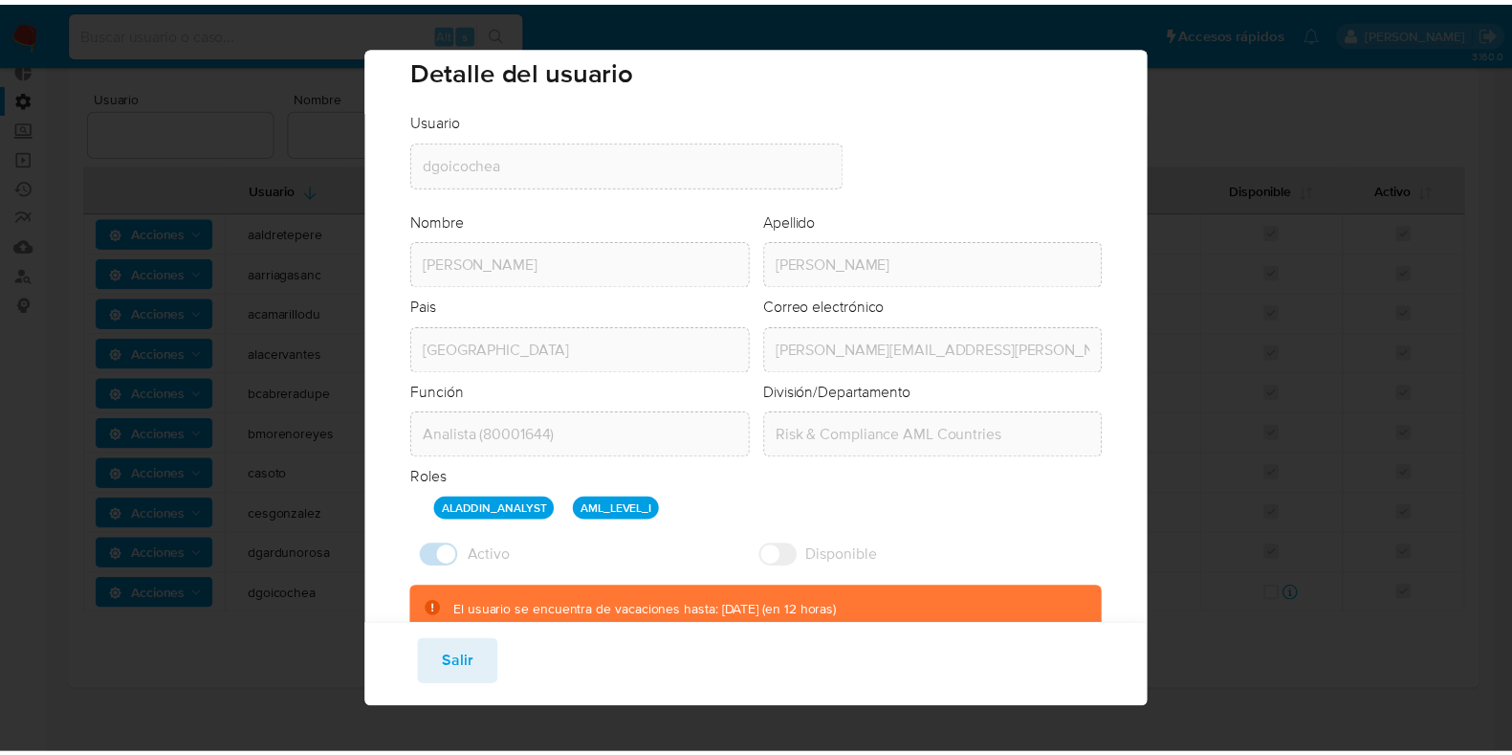
scroll to position [0, 0]
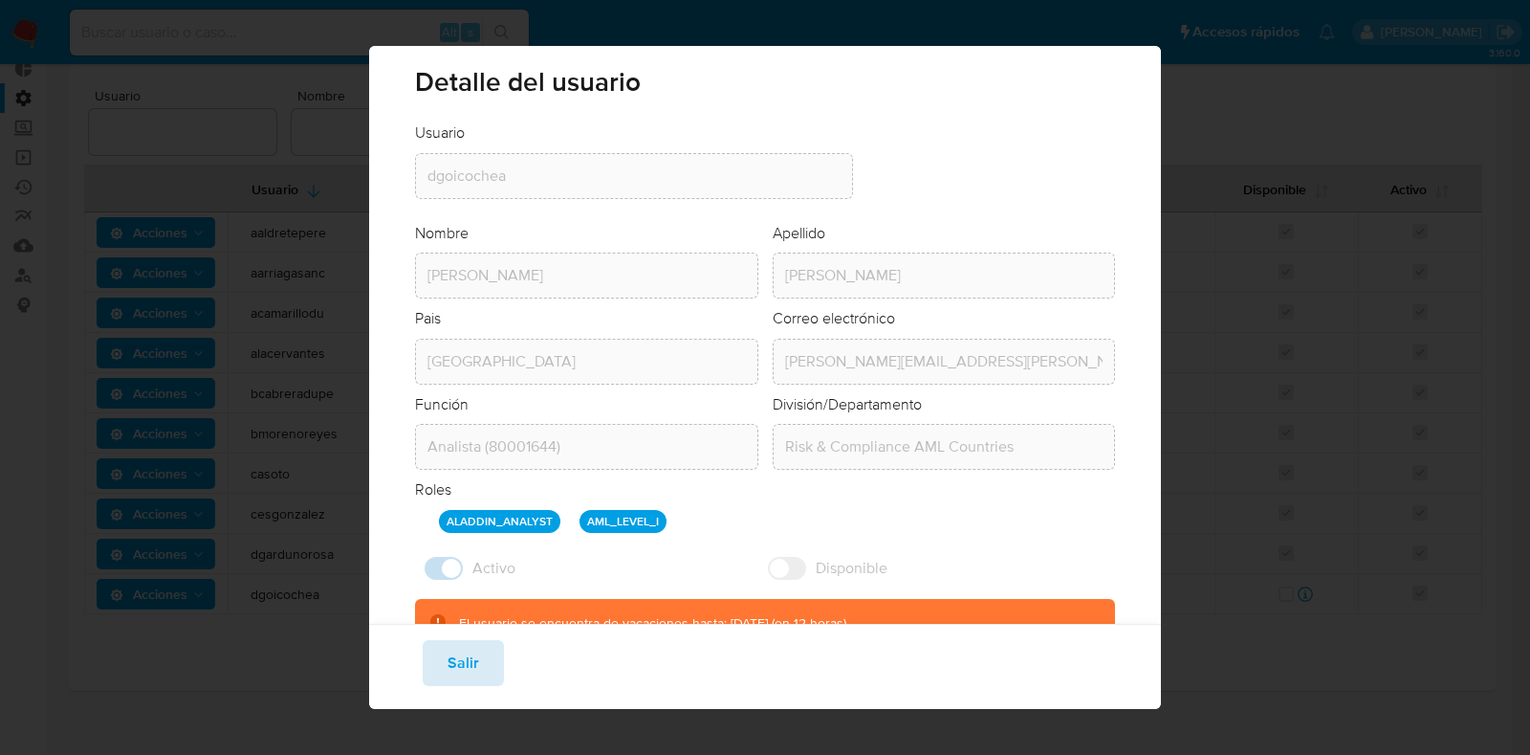
click at [460, 654] on span "Salir" at bounding box center [464, 663] width 32 height 42
checkbox input "false"
checkbox input "true"
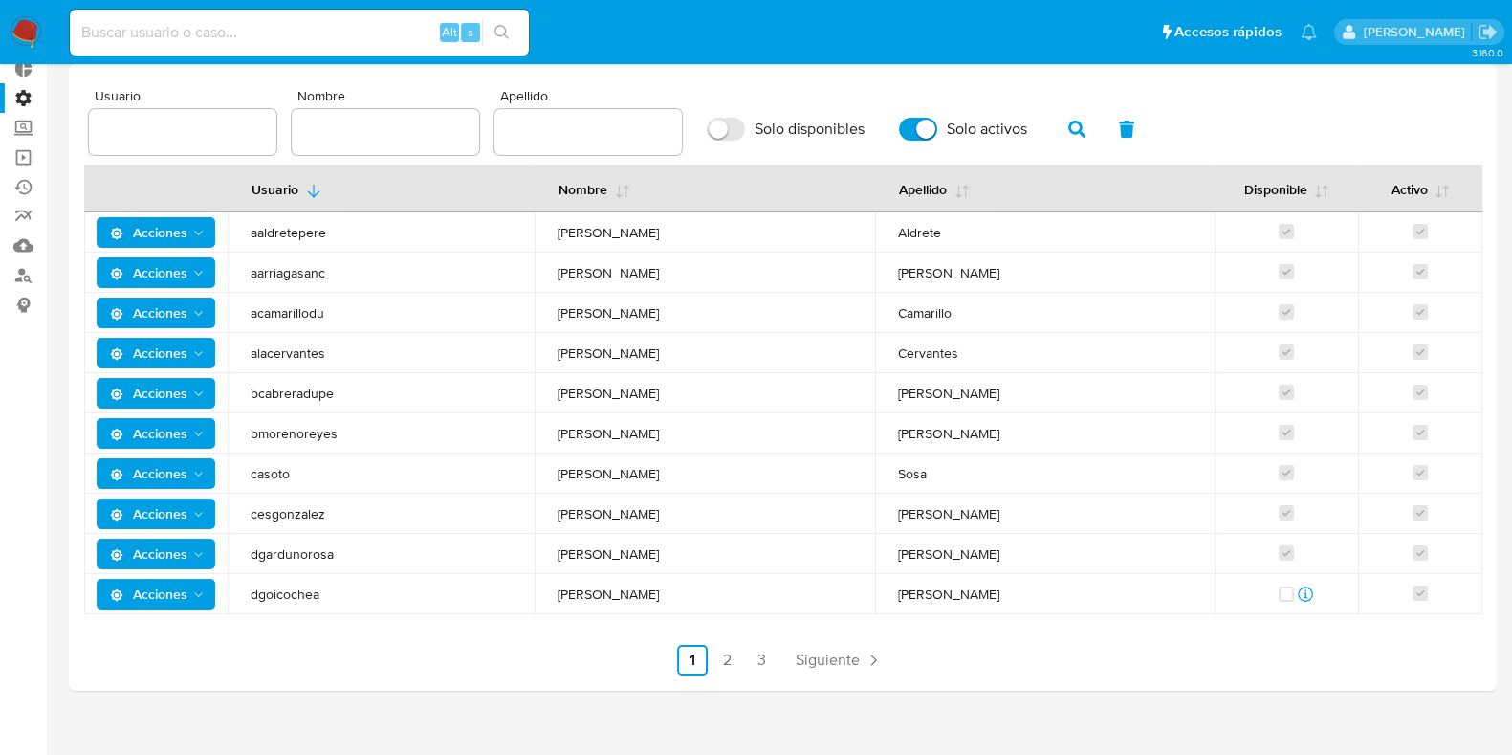
click at [167, 596] on span "Acciones" at bounding box center [148, 594] width 77 height 31
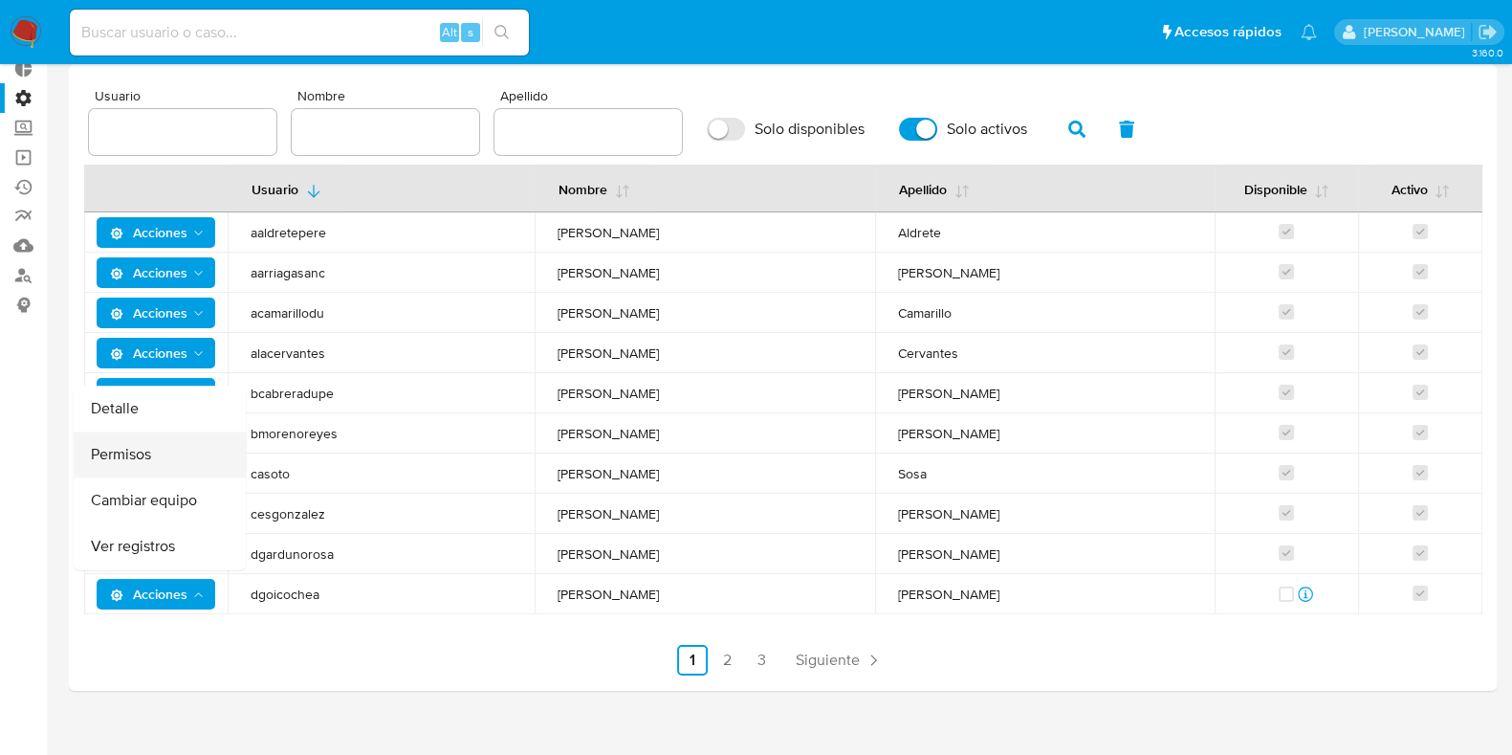
click at [143, 449] on button "Permisos" at bounding box center [160, 455] width 172 height 46
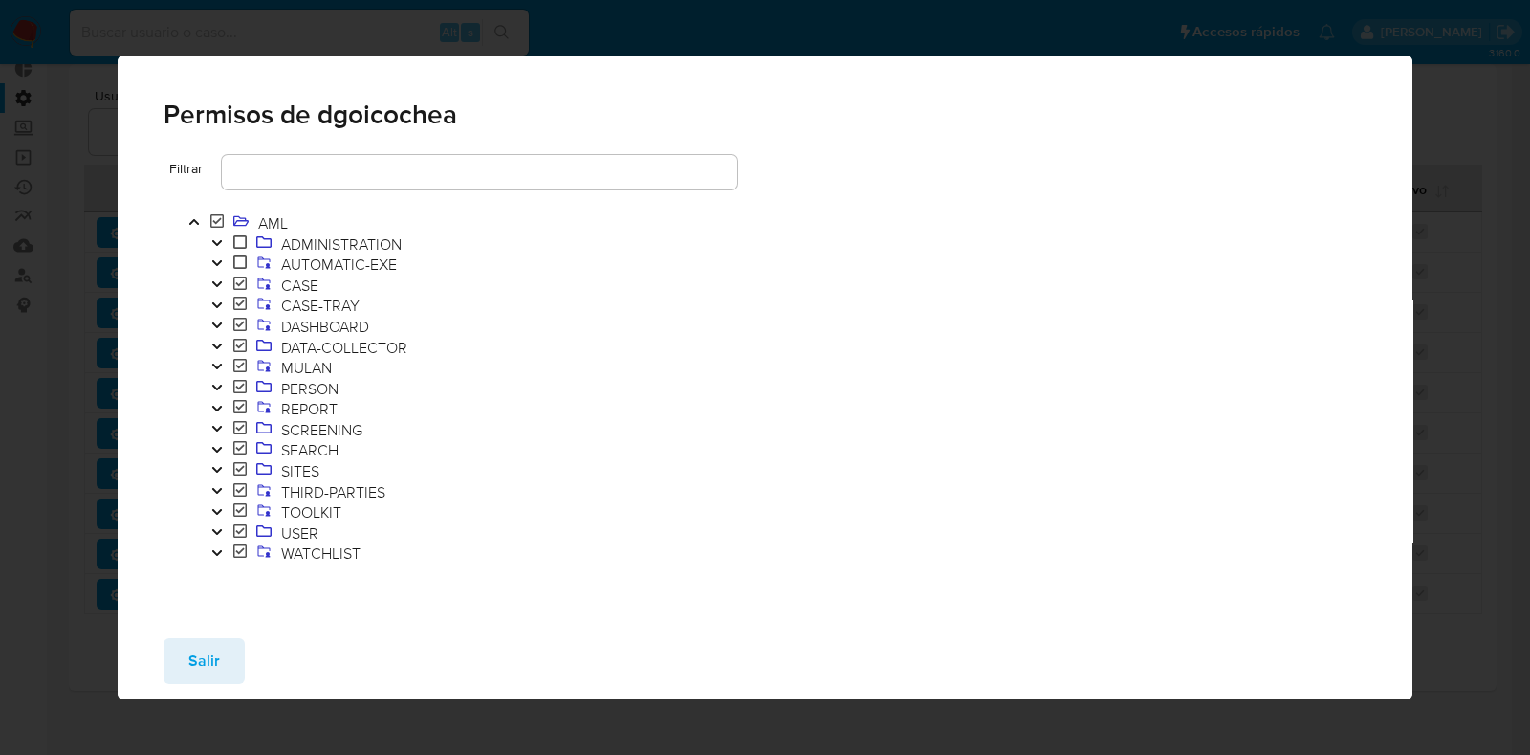
click at [219, 217] on icon at bounding box center [216, 220] width 13 height 13
click at [225, 219] on span at bounding box center [217, 222] width 23 height 21
click at [237, 286] on icon at bounding box center [239, 282] width 13 height 15
click at [169, 664] on button "Salir" at bounding box center [204, 661] width 81 height 46
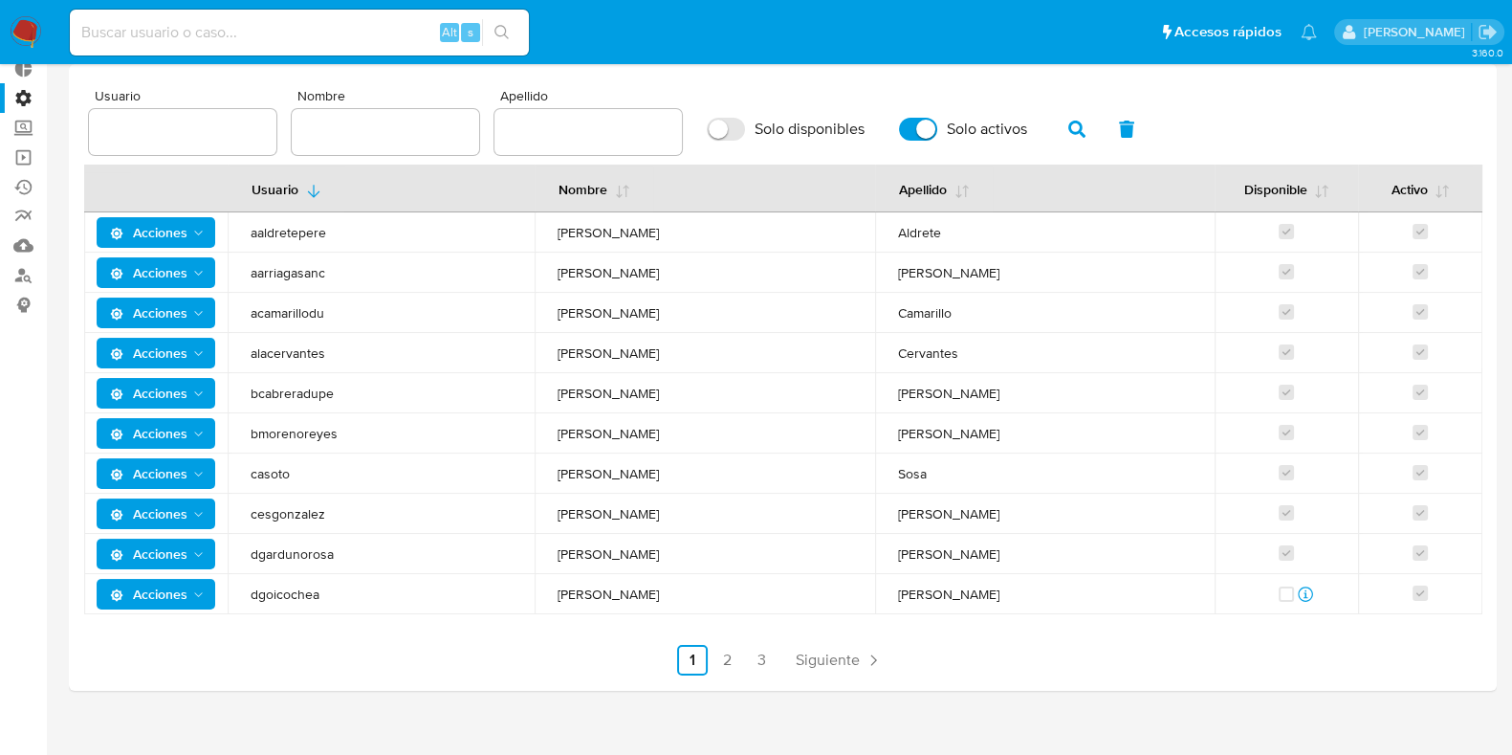
click at [196, 597] on icon "Acciones" at bounding box center [198, 594] width 15 height 15
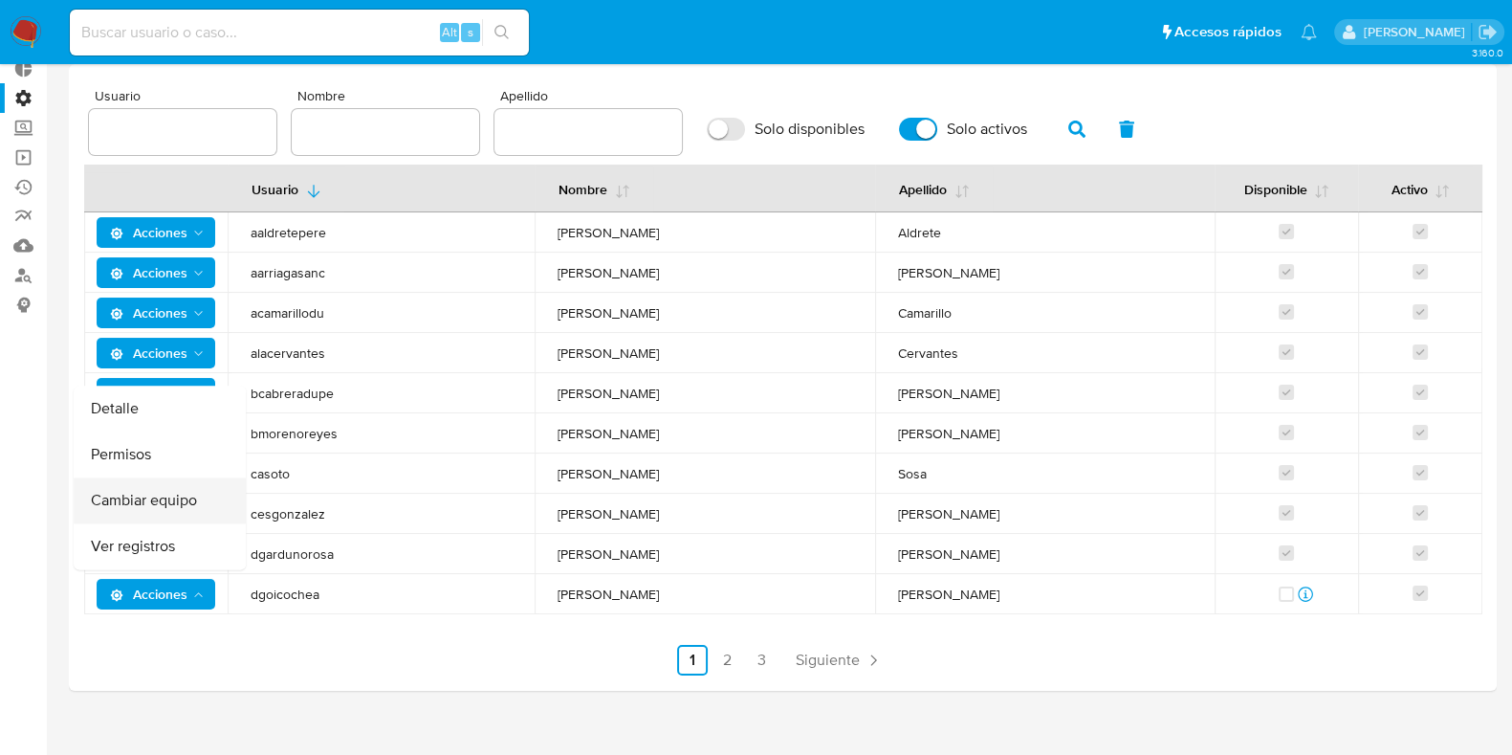
click at [172, 516] on button "Cambiar equipo" at bounding box center [160, 501] width 172 height 46
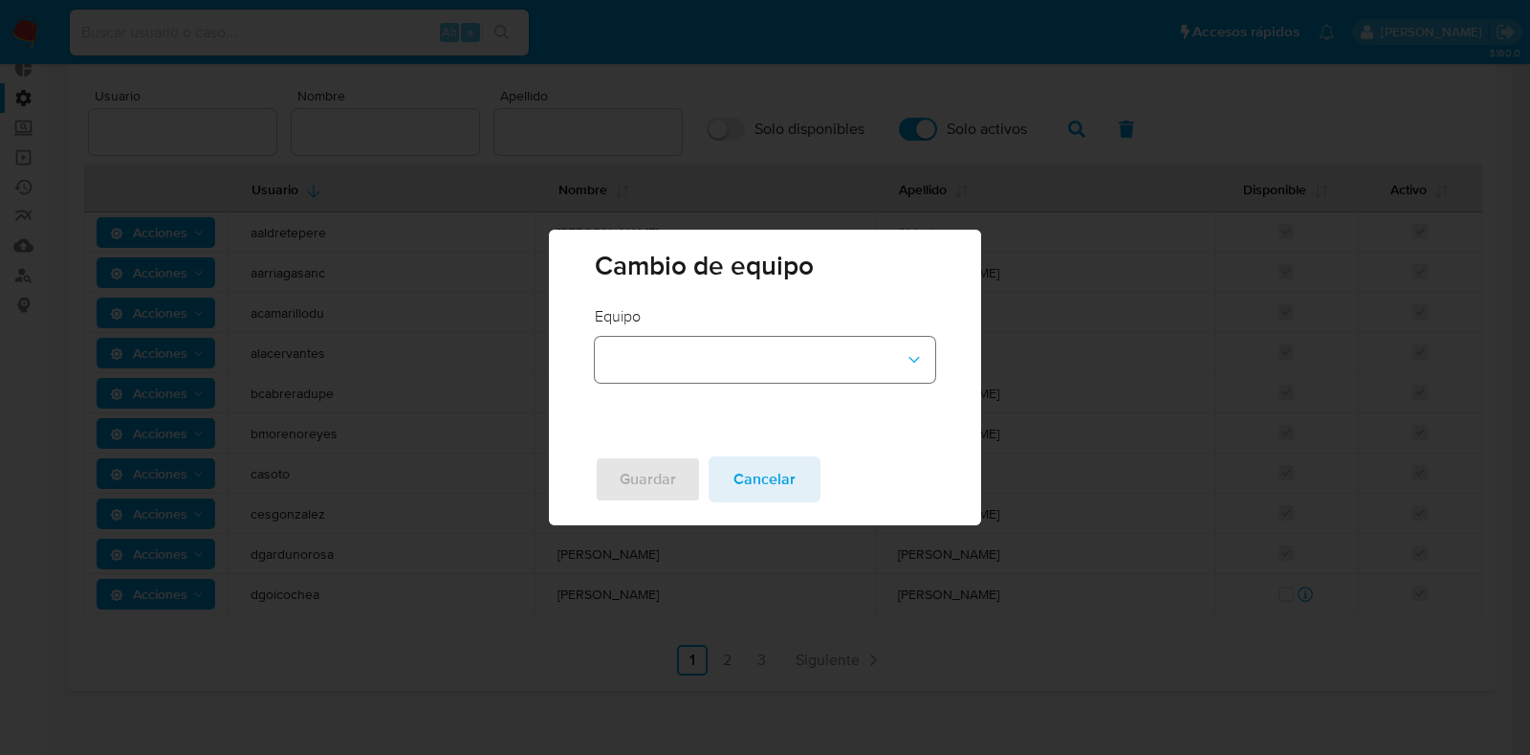
click at [894, 358] on button "team-id-dropdown" at bounding box center [764, 360] width 339 height 46
click at [784, 492] on span "Cancelar" at bounding box center [765, 479] width 62 height 42
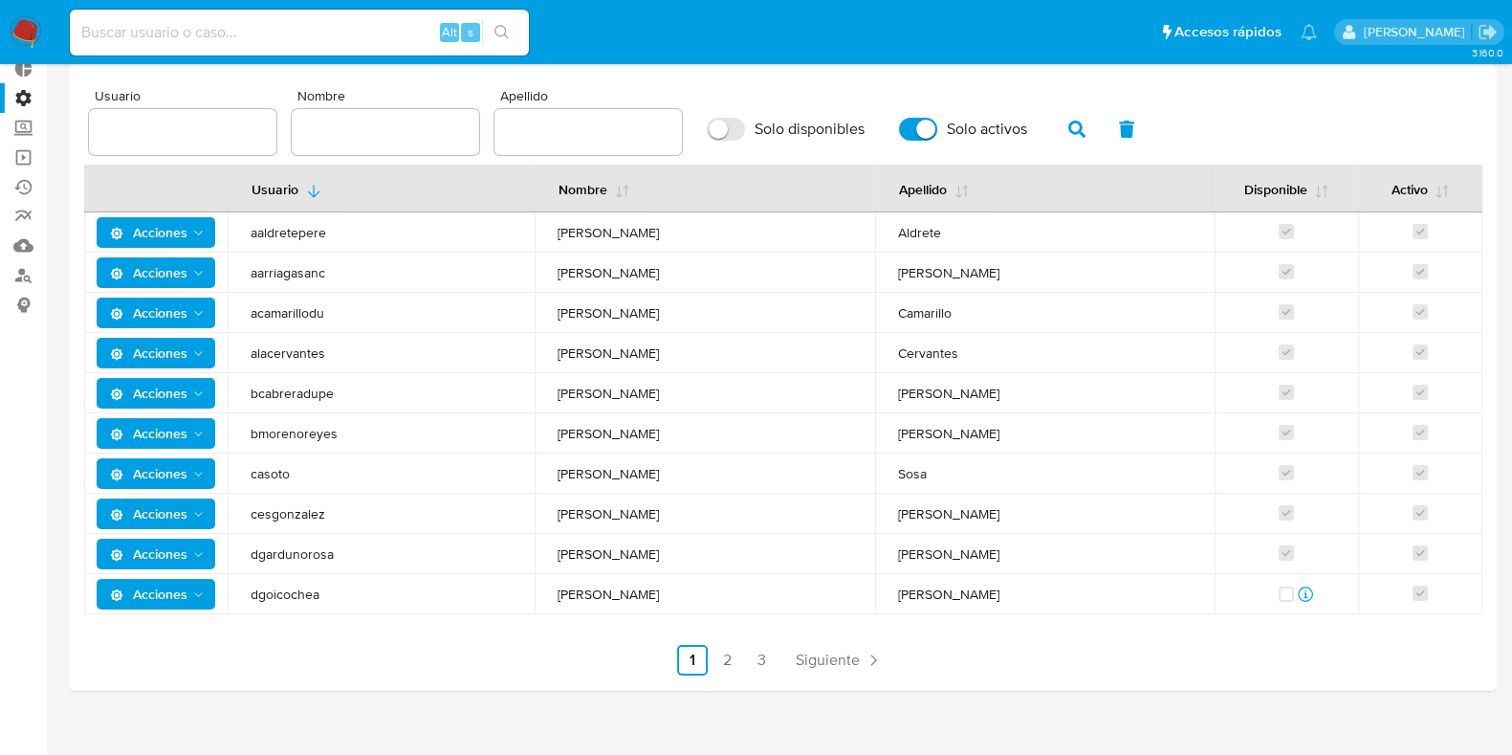
click at [173, 606] on span "Acciones" at bounding box center [148, 594] width 77 height 31
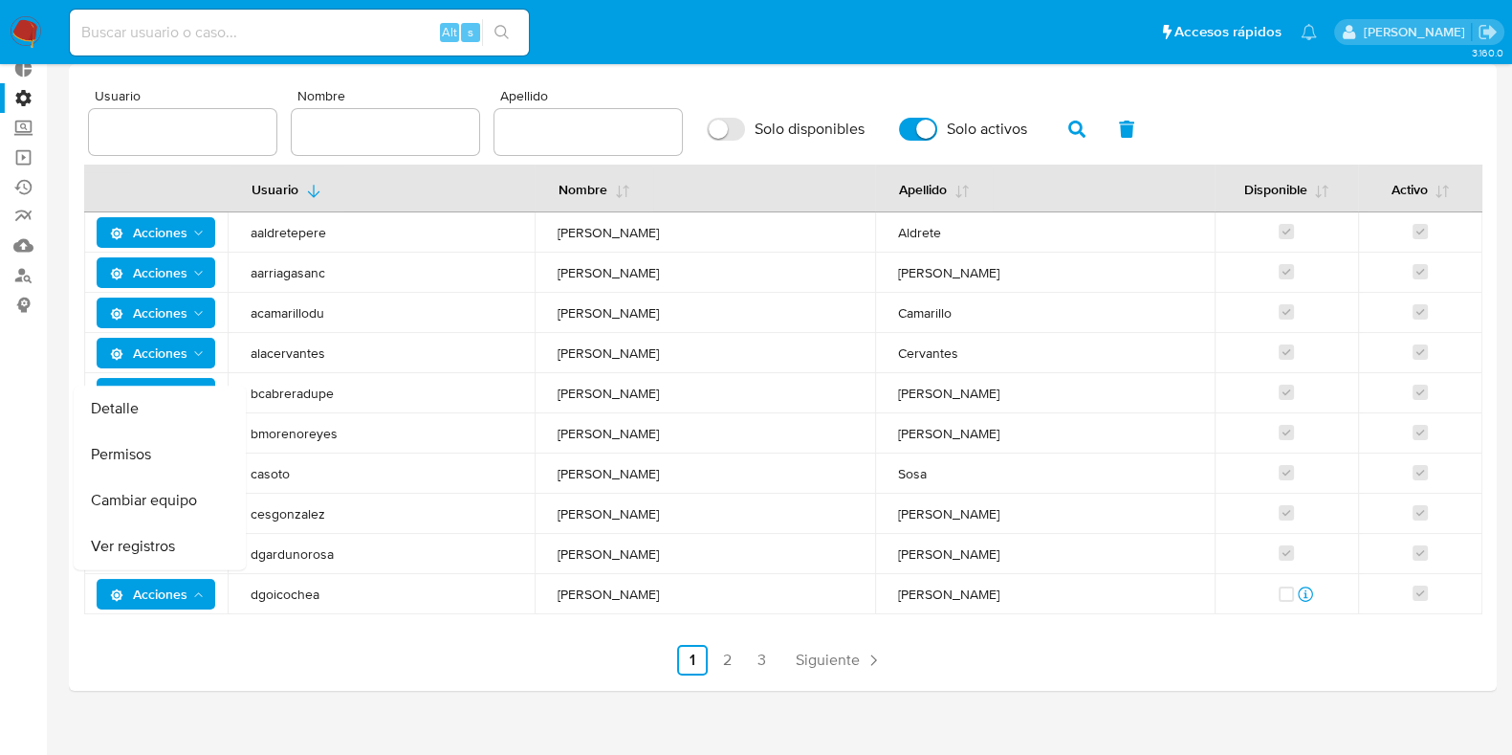
click at [1333, 621] on div "Usuario Nombre Apellido Solo disponibles Solo activos Usuario Nombre Apellido D…" at bounding box center [782, 382] width 1397 height 586
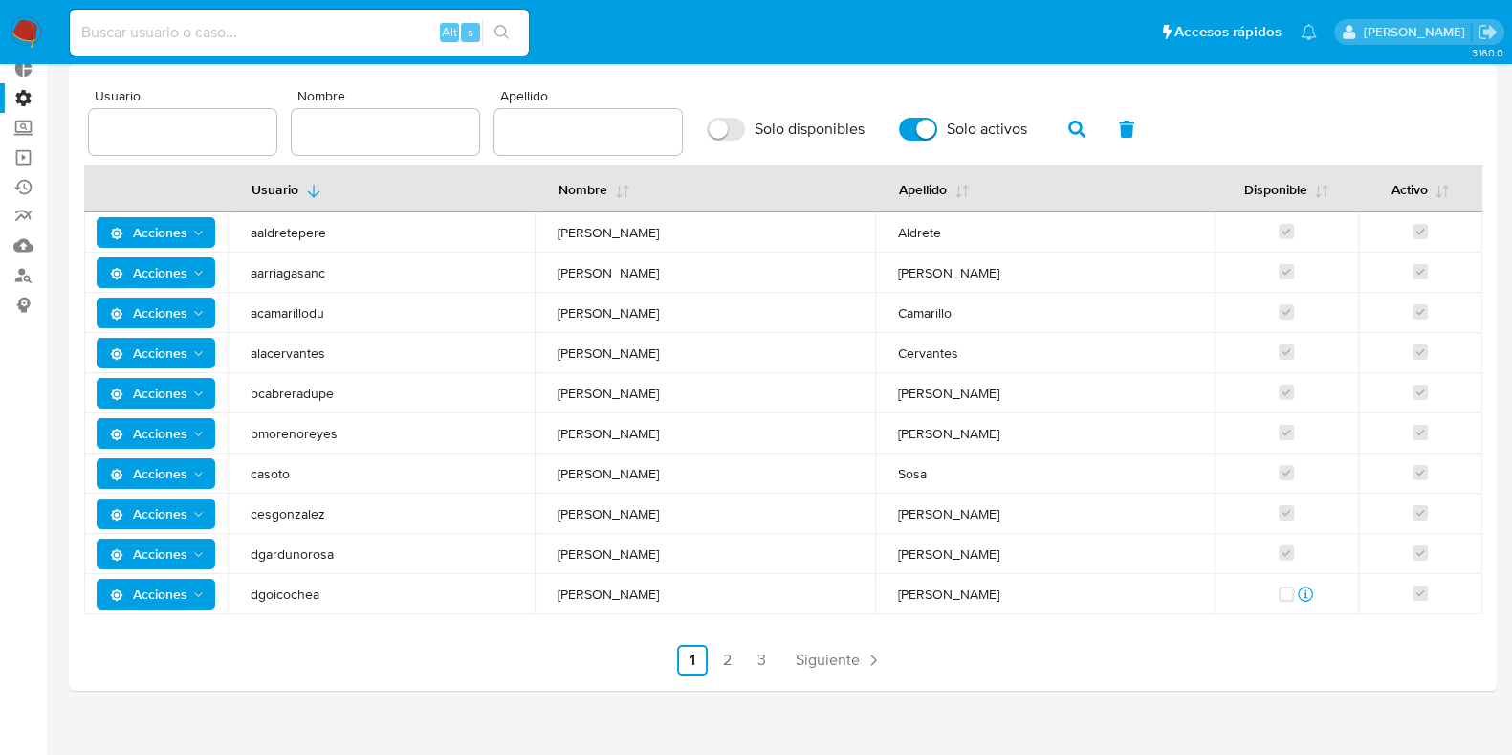
click at [707, 132] on input "Solo disponibles" at bounding box center [726, 129] width 38 height 23
checkbox input "true"
click at [1074, 131] on button "button" at bounding box center [1077, 129] width 50 height 46
